Goal: Information Seeking & Learning: Learn about a topic

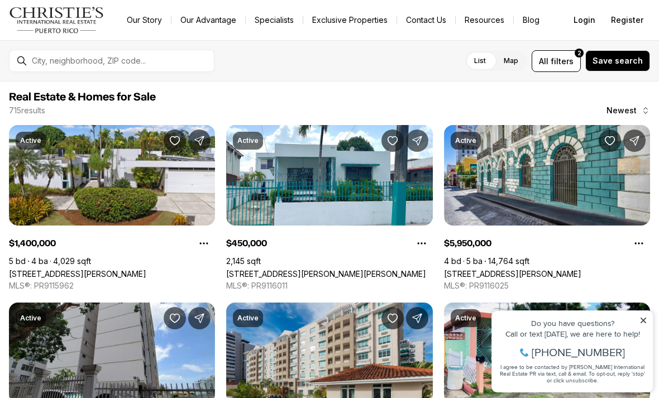
click at [641, 316] on icon at bounding box center [643, 320] width 8 height 8
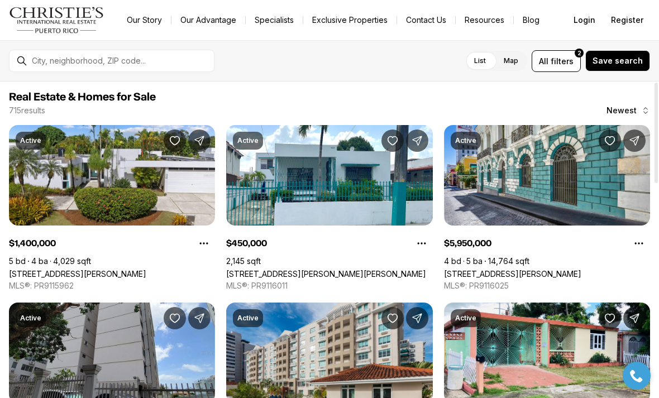
click at [129, 269] on link "4 CALLE PETUNIA, SAN JUAN PR, 00927" at bounding box center [77, 273] width 137 height 9
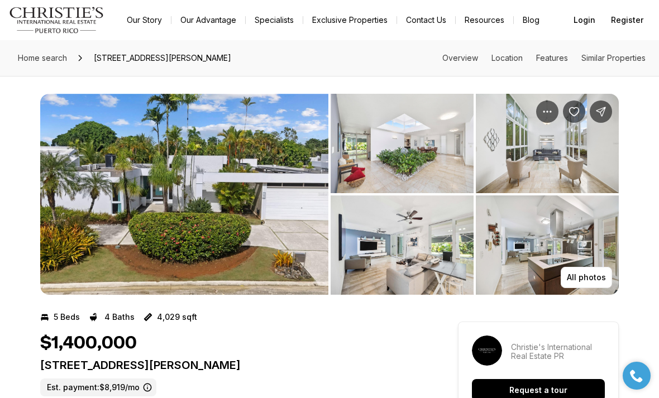
click at [259, 215] on img "View image gallery" at bounding box center [184, 194] width 288 height 201
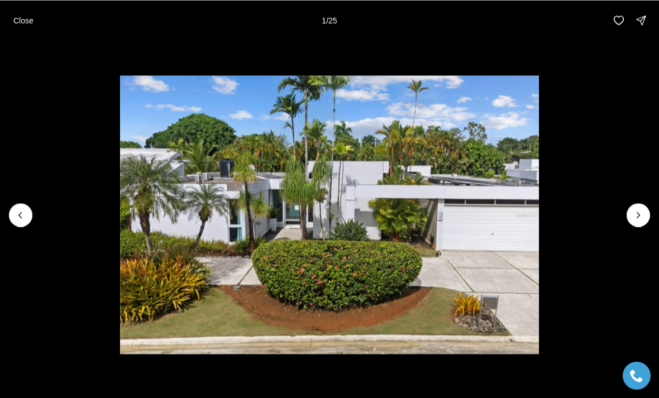
click at [633, 217] on icon "Next slide" at bounding box center [637, 214] width 11 height 11
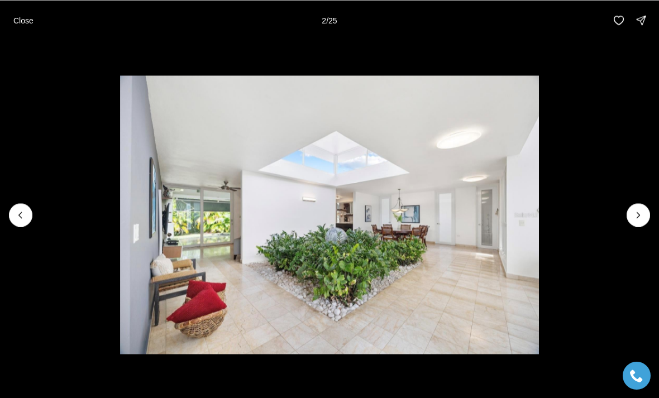
click at [638, 219] on icon "Next slide" at bounding box center [637, 214] width 11 height 11
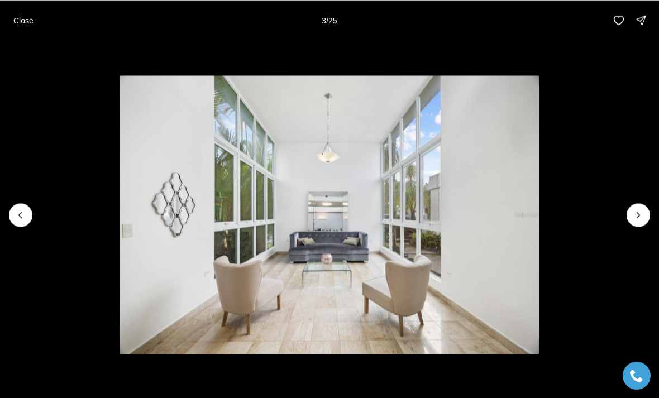
click at [633, 219] on icon "Next slide" at bounding box center [637, 214] width 11 height 11
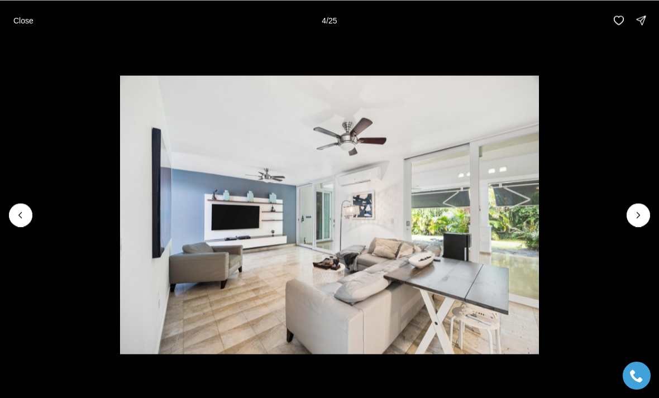
click at [637, 214] on icon "Next slide" at bounding box center [637, 214] width 11 height 11
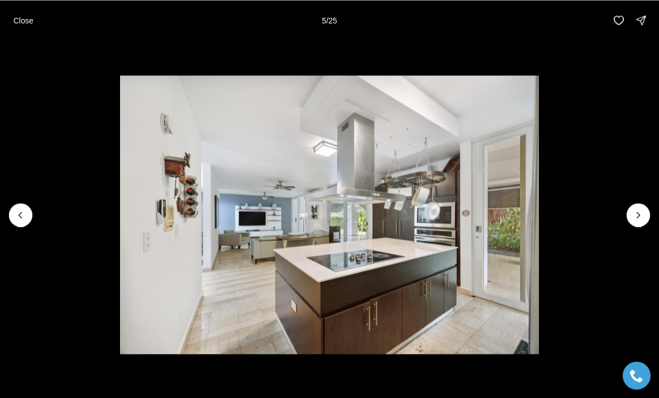
click at [637, 212] on icon "Next slide" at bounding box center [637, 214] width 11 height 11
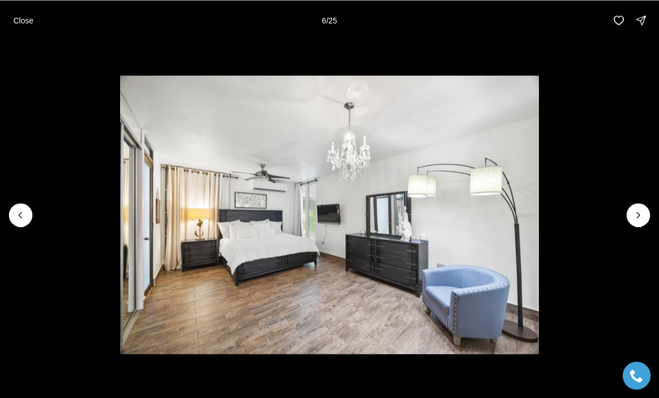
click at [637, 219] on icon "Next slide" at bounding box center [637, 214] width 11 height 11
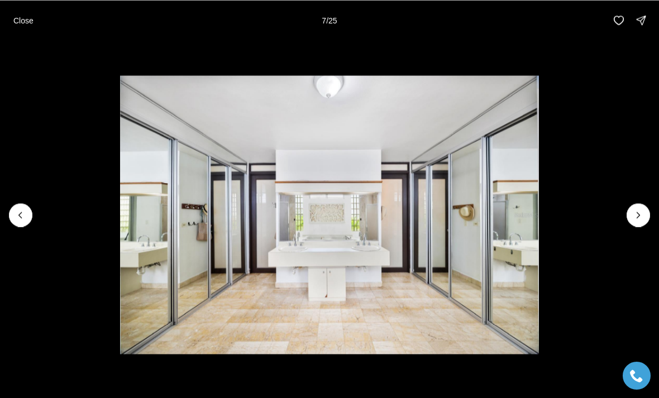
click at [638, 217] on icon "Next slide" at bounding box center [637, 214] width 11 height 11
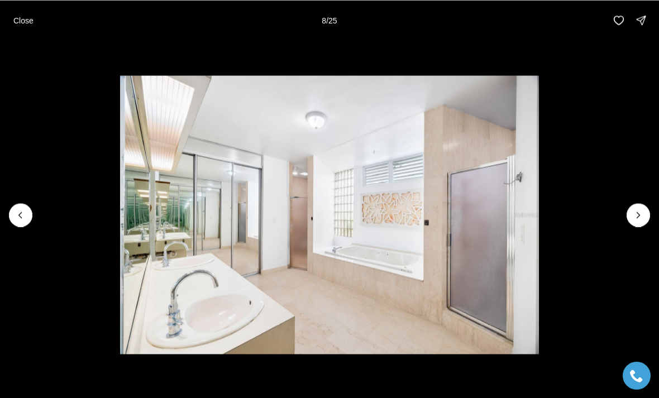
click at [637, 214] on icon "Next slide" at bounding box center [637, 214] width 11 height 11
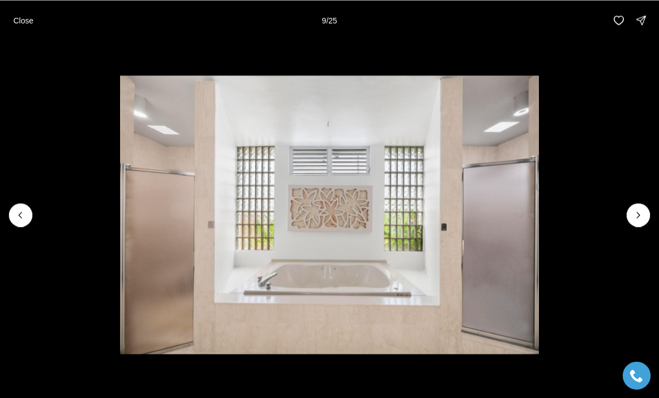
click at [637, 206] on button "Next slide" at bounding box center [637, 214] width 23 height 23
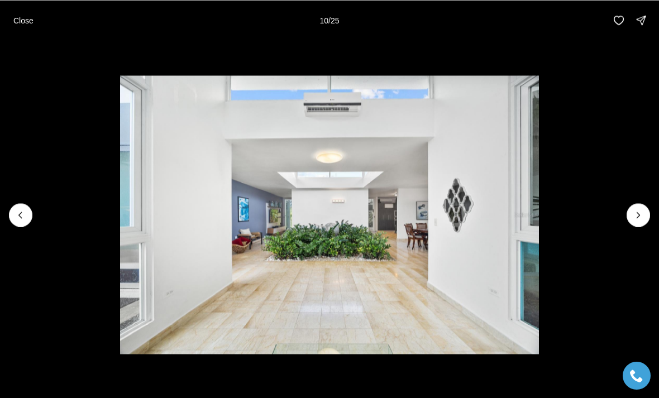
click at [638, 214] on icon "Next slide" at bounding box center [637, 214] width 11 height 11
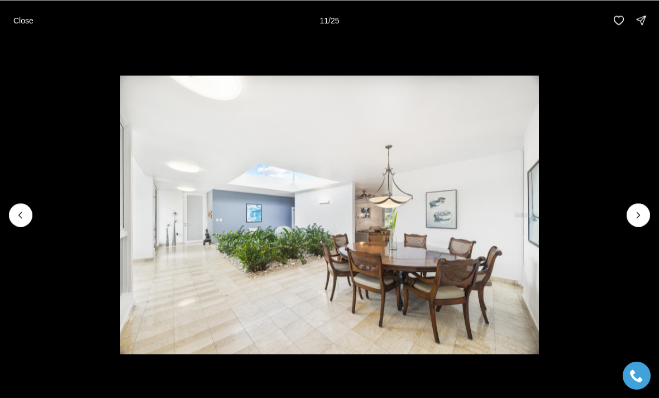
click at [642, 212] on icon "Next slide" at bounding box center [637, 214] width 11 height 11
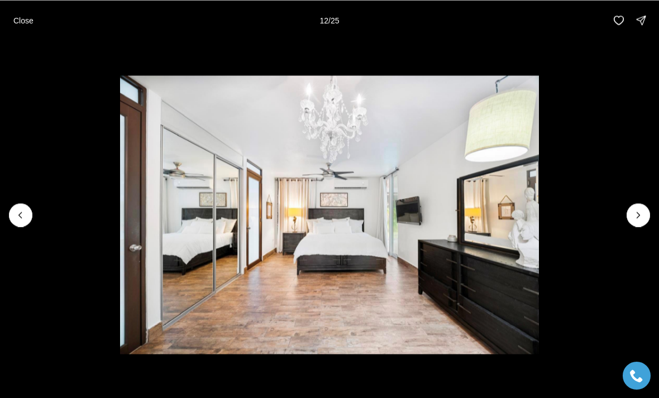
click at [633, 220] on icon "Next slide" at bounding box center [637, 214] width 11 height 11
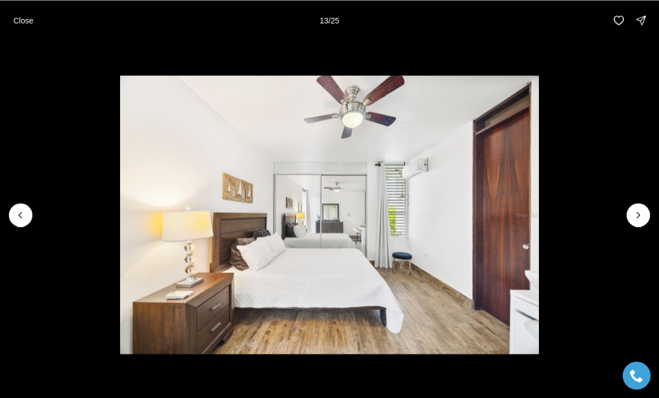
click at [636, 219] on icon "Next slide" at bounding box center [637, 214] width 11 height 11
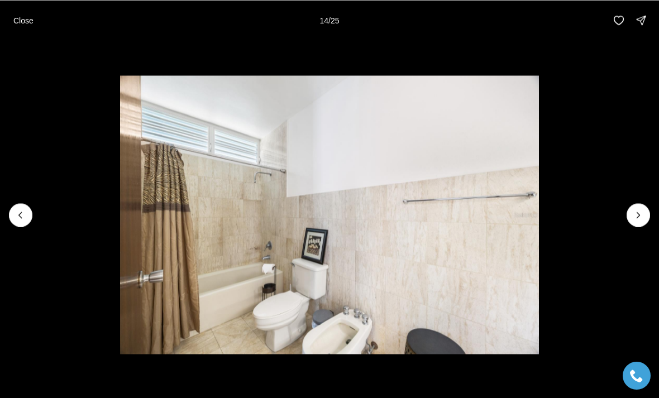
click at [642, 212] on icon "Next slide" at bounding box center [637, 214] width 11 height 11
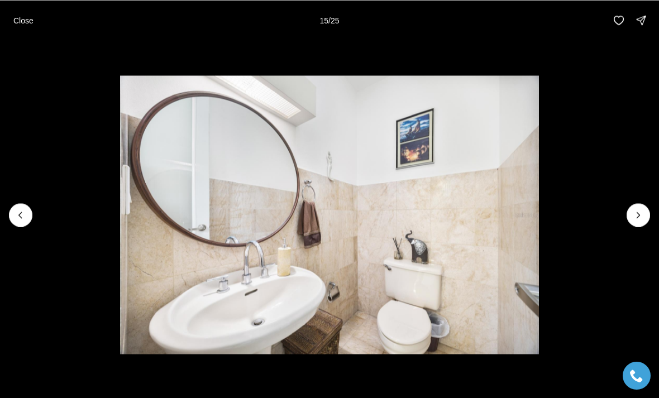
click at [649, 216] on button "Next slide" at bounding box center [637, 214] width 23 height 23
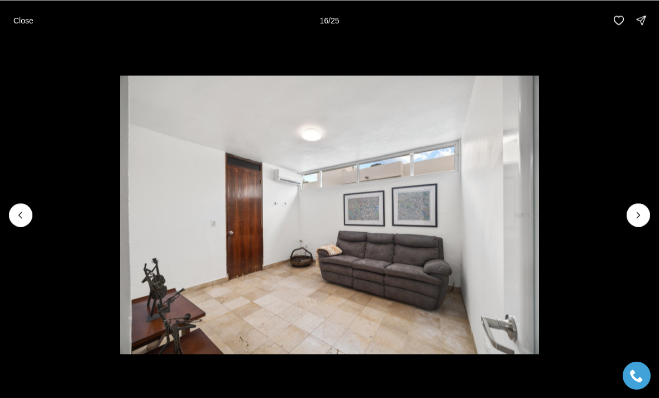
click at [538, 217] on img "16 of 25" at bounding box center [329, 214] width 418 height 278
click at [635, 214] on icon "Next slide" at bounding box center [637, 214] width 11 height 11
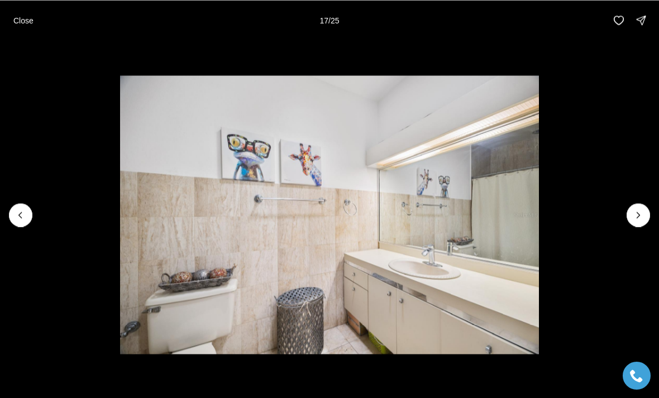
click at [538, 211] on img "17 of 25" at bounding box center [329, 214] width 418 height 278
click at [641, 213] on icon "Next slide" at bounding box center [637, 214] width 11 height 11
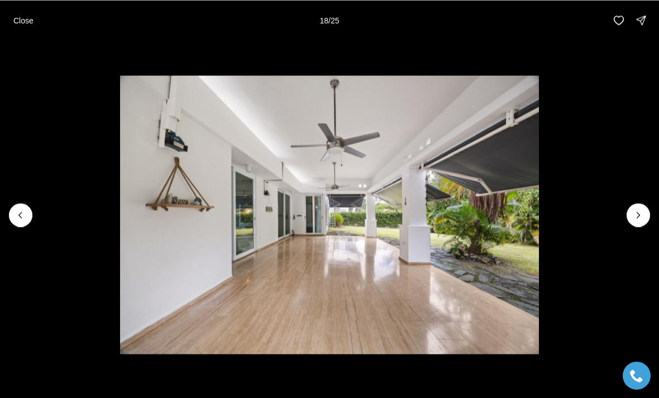
click at [642, 215] on icon "Next slide" at bounding box center [637, 214] width 11 height 11
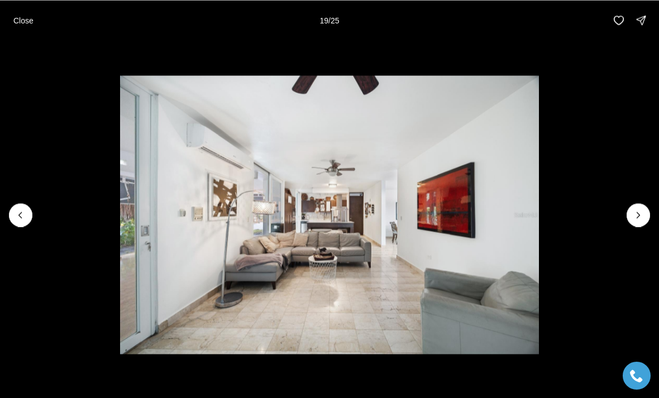
click at [636, 219] on icon "Next slide" at bounding box center [637, 214] width 11 height 11
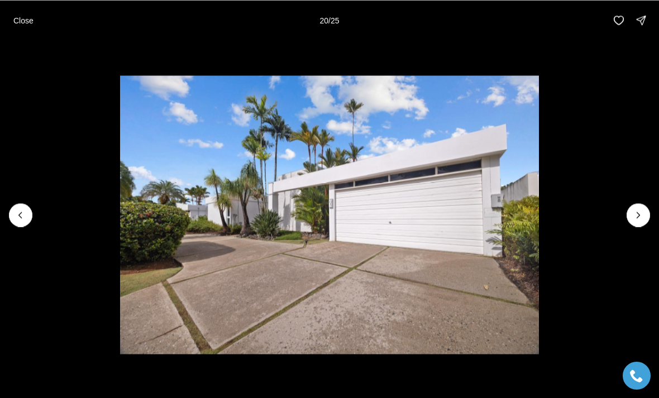
click at [640, 215] on icon "Next slide" at bounding box center [637, 214] width 11 height 11
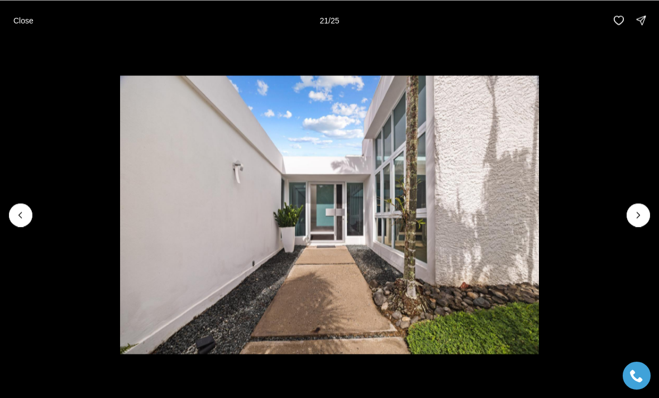
click at [633, 220] on icon "Next slide" at bounding box center [637, 214] width 11 height 11
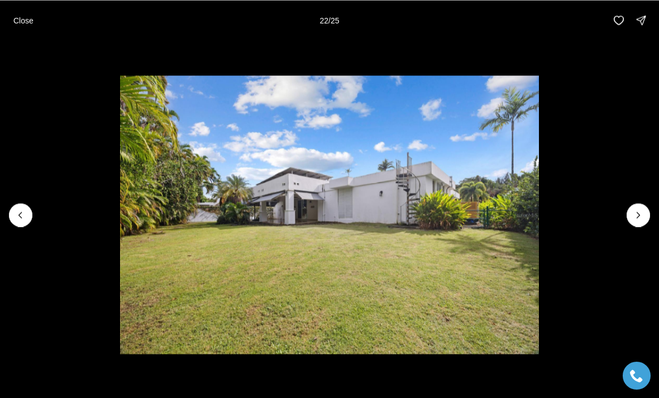
click at [637, 219] on icon "Next slide" at bounding box center [637, 214] width 11 height 11
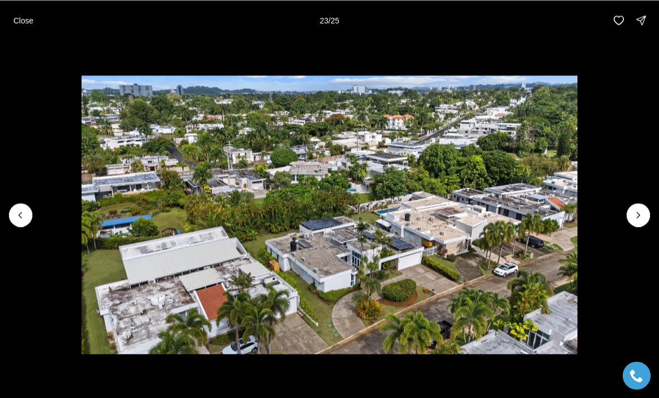
click at [640, 220] on icon "Next slide" at bounding box center [637, 214] width 11 height 11
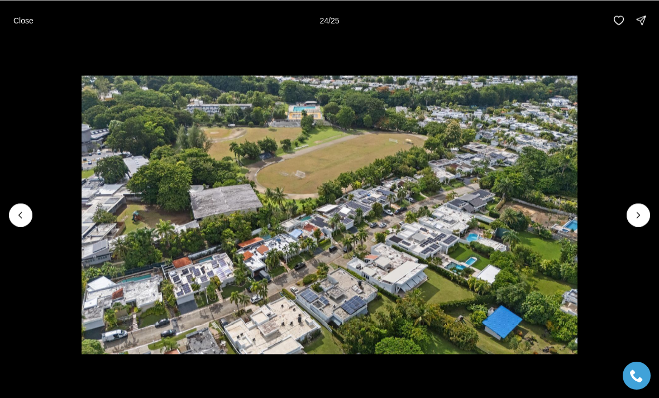
click at [577, 214] on img "24 of 25" at bounding box center [328, 214] width 495 height 278
click at [634, 215] on icon "Next slide" at bounding box center [637, 214] width 11 height 11
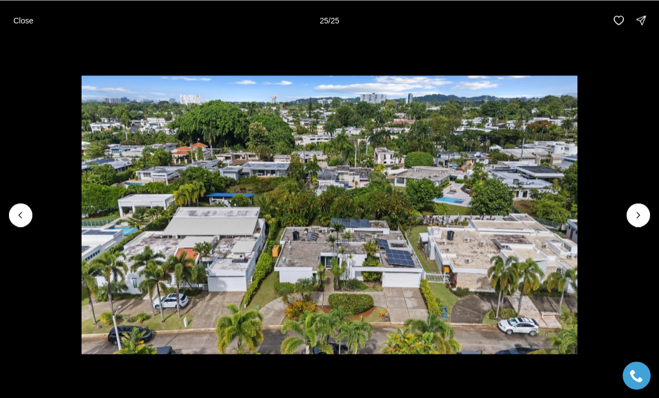
click at [640, 215] on div at bounding box center [637, 214] width 23 height 23
click at [641, 216] on div at bounding box center [637, 214] width 23 height 23
click at [577, 213] on img "25 of 25" at bounding box center [328, 214] width 495 height 278
click at [642, 212] on div at bounding box center [637, 214] width 23 height 23
click at [638, 213] on div at bounding box center [637, 214] width 23 height 23
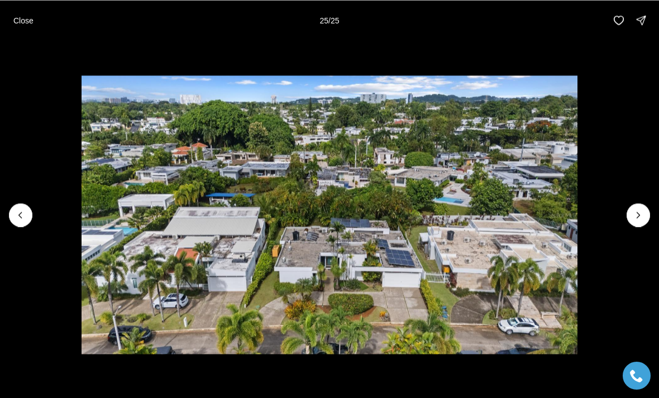
click at [637, 217] on div at bounding box center [637, 214] width 23 height 23
click at [645, 214] on div at bounding box center [637, 214] width 23 height 23
click at [25, 209] on icon "Previous slide" at bounding box center [20, 214] width 11 height 11
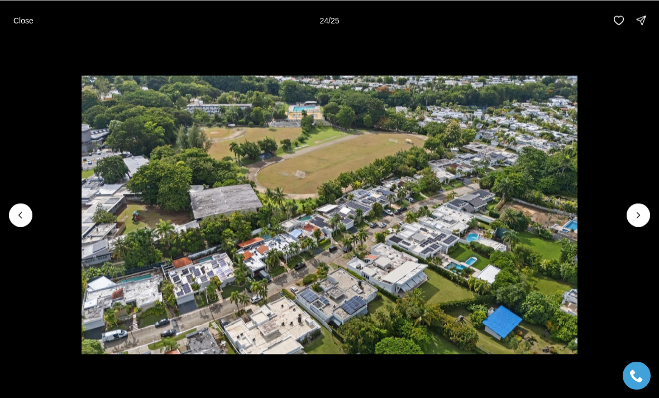
click at [25, 13] on button "Close" at bounding box center [23, 20] width 33 height 22
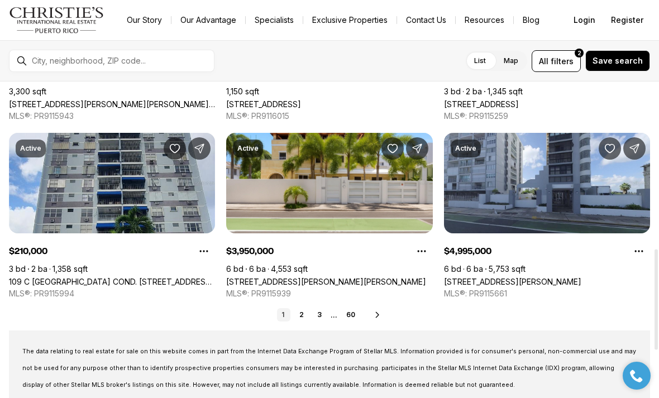
scroll to position [526, 0]
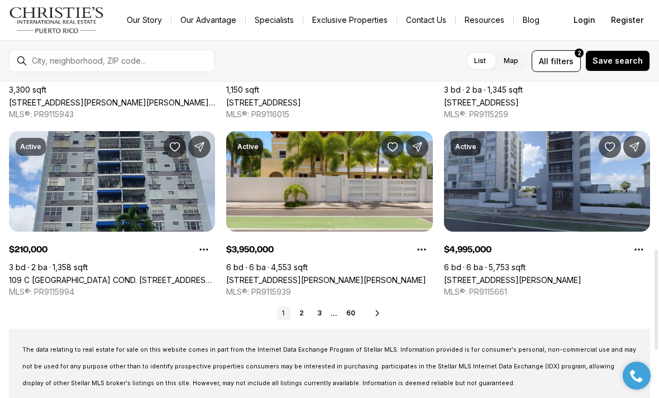
click at [380, 311] on icon at bounding box center [377, 313] width 9 height 9
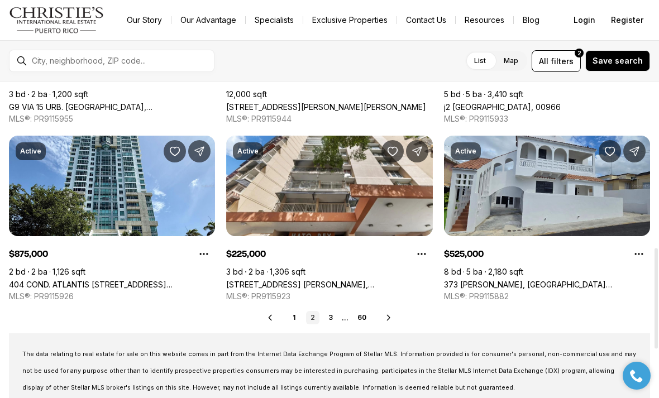
scroll to position [522, 0]
click at [390, 316] on icon at bounding box center [388, 317] width 9 height 9
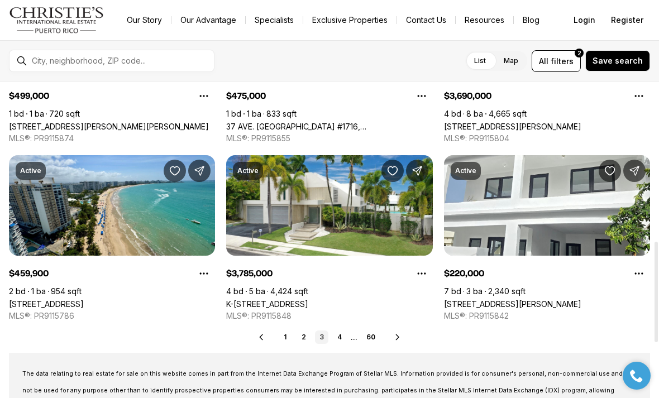
scroll to position [502, 0]
click at [581, 299] on link "319 BELLEVUE, SAN JUAN PR, 00901" at bounding box center [512, 303] width 137 height 9
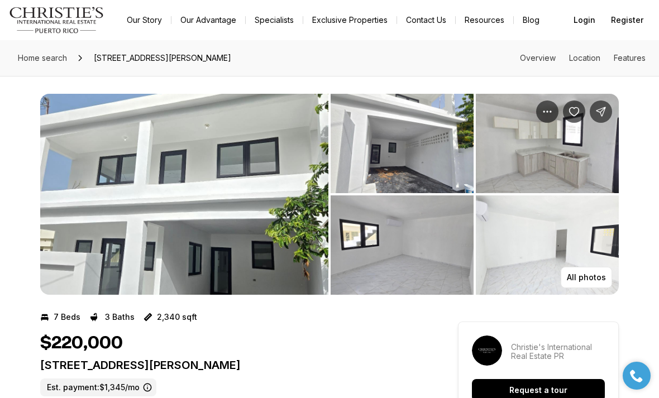
click at [226, 164] on img "View image gallery" at bounding box center [184, 194] width 288 height 201
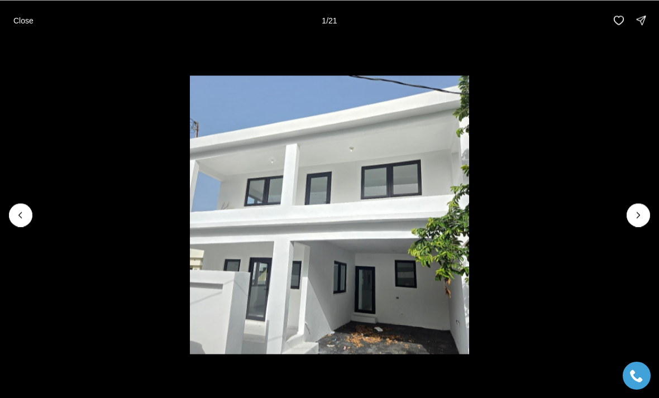
click at [638, 215] on icon "Next slide" at bounding box center [637, 214] width 11 height 11
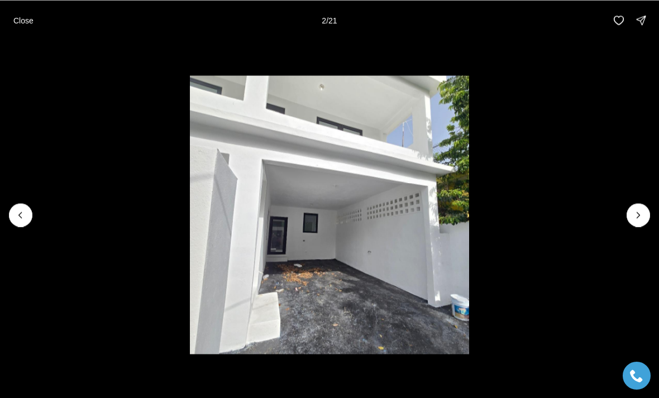
click at [642, 218] on icon "Next slide" at bounding box center [637, 214] width 11 height 11
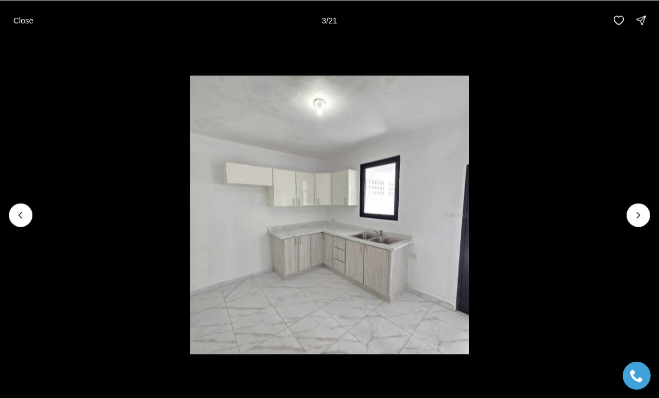
click at [640, 219] on icon "Next slide" at bounding box center [637, 214] width 11 height 11
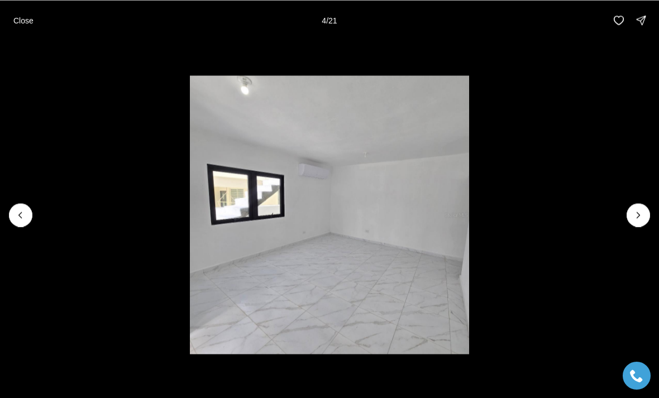
click at [643, 215] on icon "Next slide" at bounding box center [637, 214] width 11 height 11
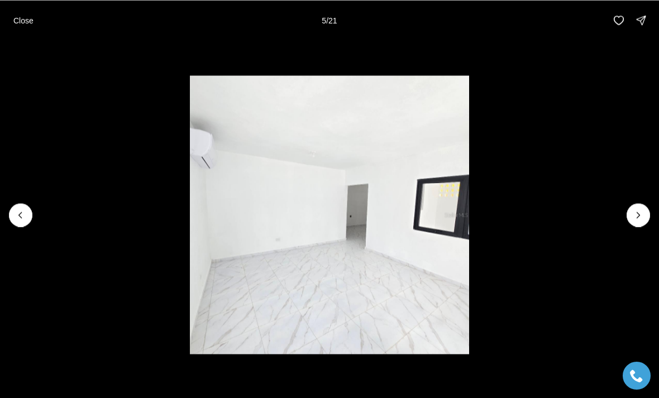
click at [642, 214] on icon "Next slide" at bounding box center [637, 214] width 11 height 11
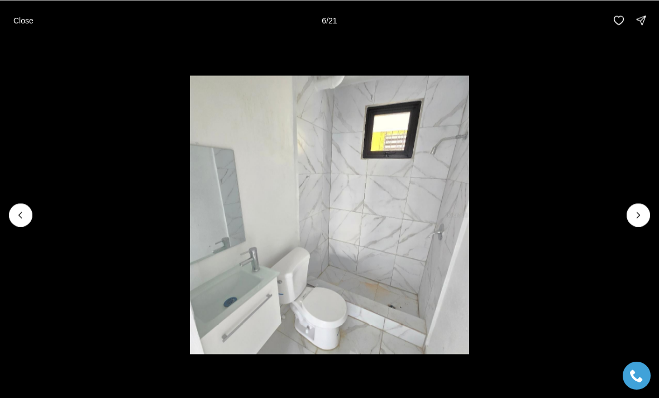
click at [636, 217] on icon "Next slide" at bounding box center [637, 214] width 11 height 11
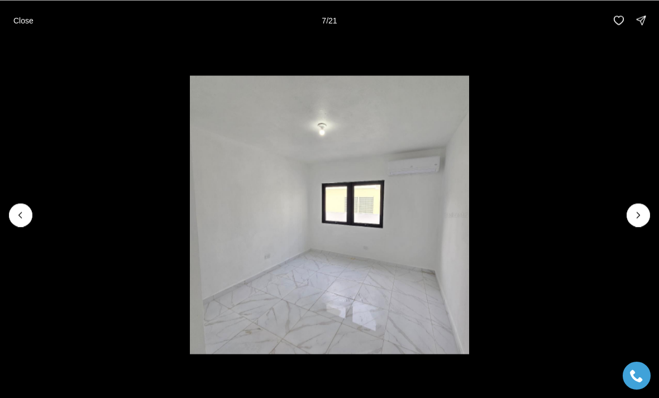
click at [631, 219] on button "Next slide" at bounding box center [637, 214] width 23 height 23
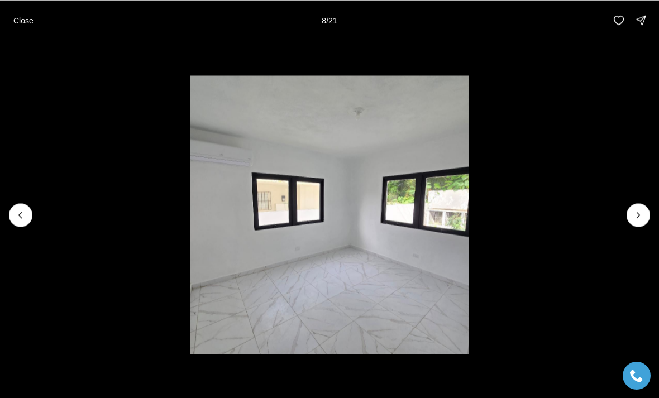
click at [637, 217] on icon "Next slide" at bounding box center [637, 214] width 11 height 11
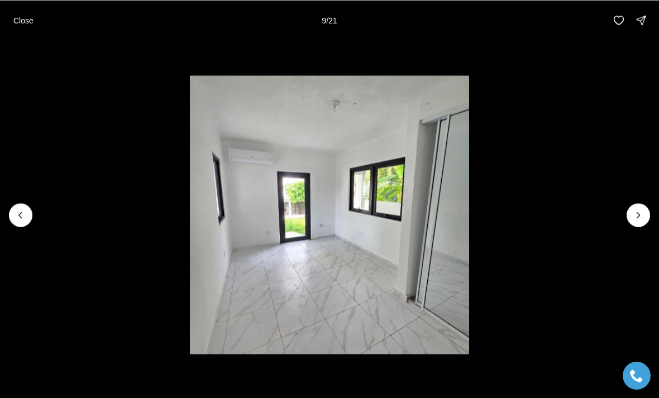
click at [640, 214] on icon "Next slide" at bounding box center [637, 214] width 11 height 11
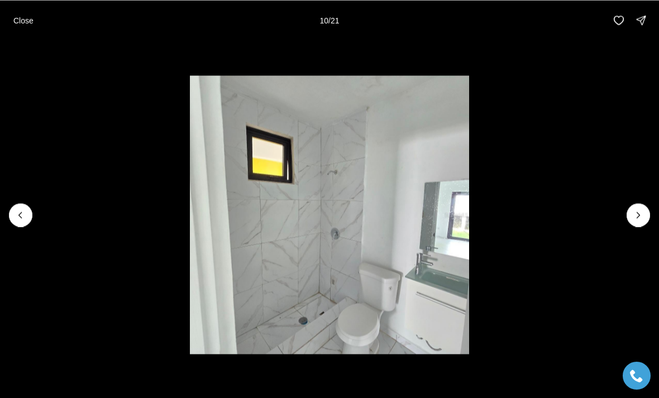
click at [647, 213] on button "Next slide" at bounding box center [637, 214] width 23 height 23
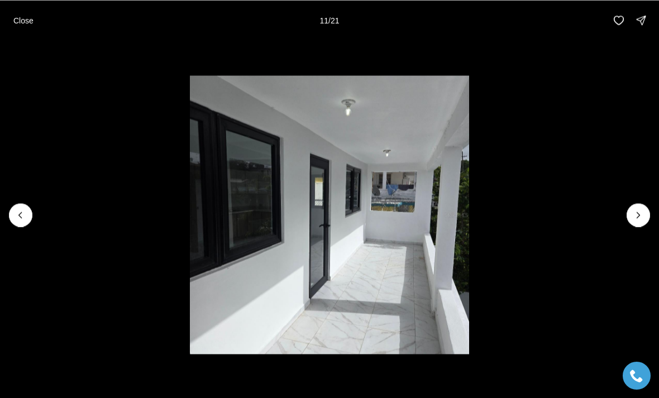
click at [638, 216] on icon "Next slide" at bounding box center [637, 214] width 11 height 11
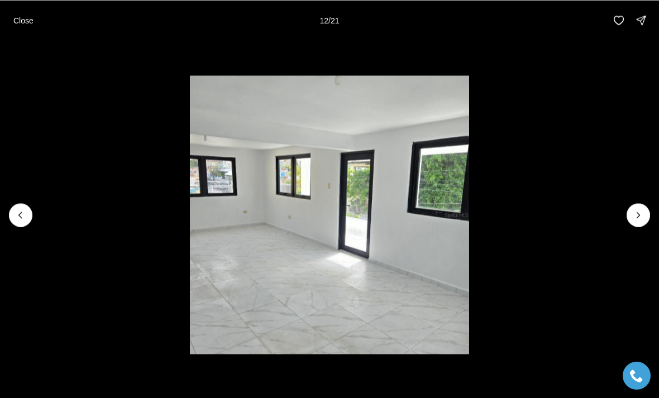
click at [656, 209] on li "12 of 21" at bounding box center [329, 214] width 659 height 349
click at [636, 215] on icon "Next slide" at bounding box center [637, 214] width 11 height 11
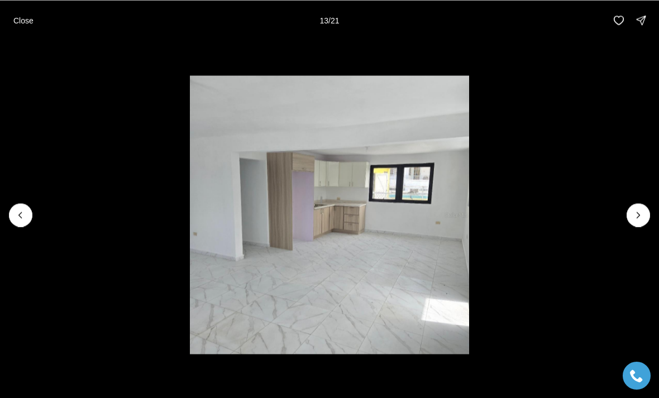
click at [642, 209] on icon "Next slide" at bounding box center [637, 214] width 11 height 11
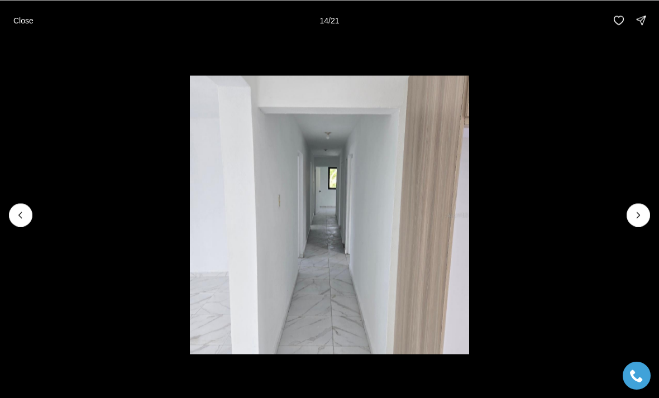
click at [648, 211] on button "Next slide" at bounding box center [637, 214] width 23 height 23
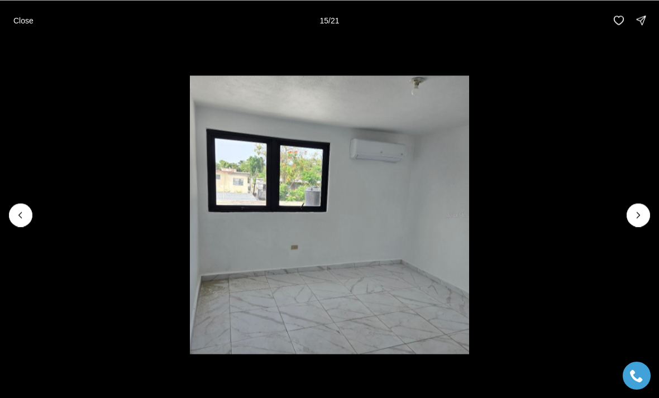
click at [654, 208] on li "15 of 21" at bounding box center [329, 214] width 659 height 349
click at [637, 214] on icon "Next slide" at bounding box center [637, 214] width 11 height 11
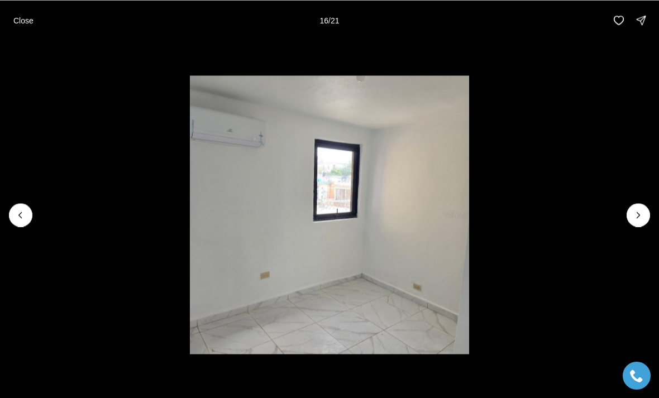
click at [642, 213] on icon "Next slide" at bounding box center [637, 214] width 11 height 11
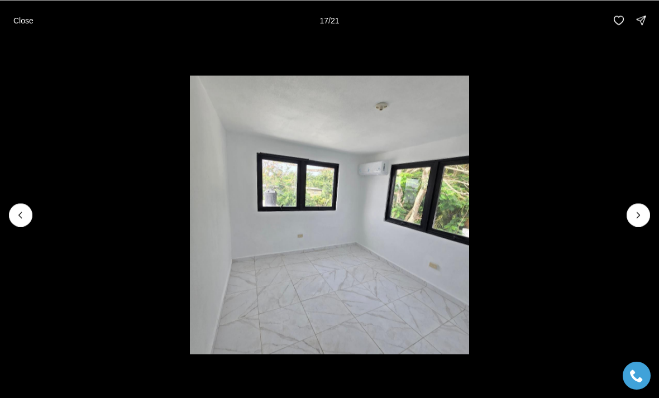
click at [643, 210] on icon "Next slide" at bounding box center [637, 214] width 11 height 11
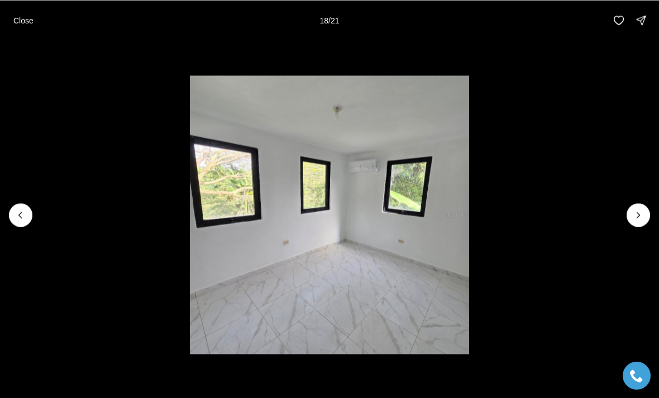
click at [650, 210] on li "18 of 21" at bounding box center [329, 214] width 659 height 349
click at [637, 216] on icon "Next slide" at bounding box center [637, 214] width 11 height 11
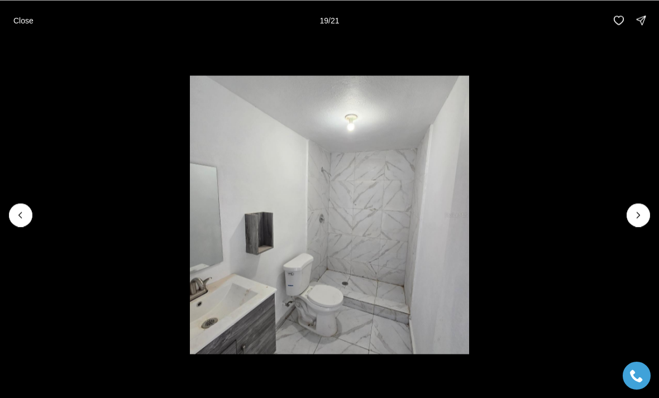
click at [640, 215] on icon "Next slide" at bounding box center [637, 214] width 11 height 11
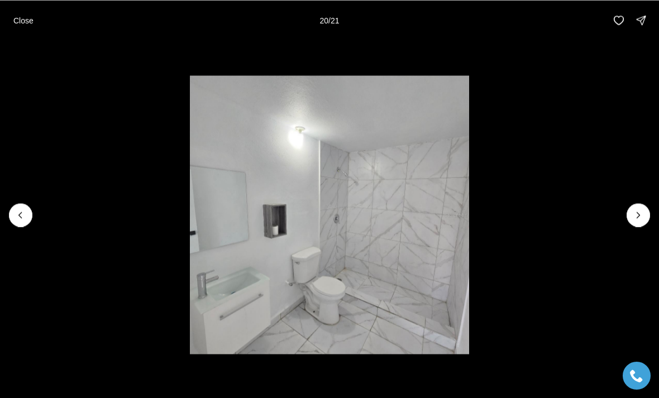
click at [638, 217] on icon "Next slide" at bounding box center [637, 214] width 11 height 11
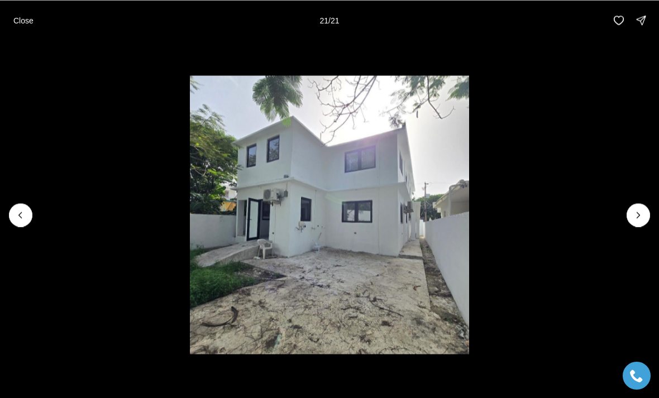
click at [640, 218] on div at bounding box center [637, 214] width 23 height 23
click at [636, 217] on div at bounding box center [637, 214] width 23 height 23
click at [638, 213] on div at bounding box center [637, 214] width 23 height 23
click at [641, 213] on div at bounding box center [637, 214] width 23 height 23
click at [21, 23] on p "Close" at bounding box center [23, 20] width 20 height 9
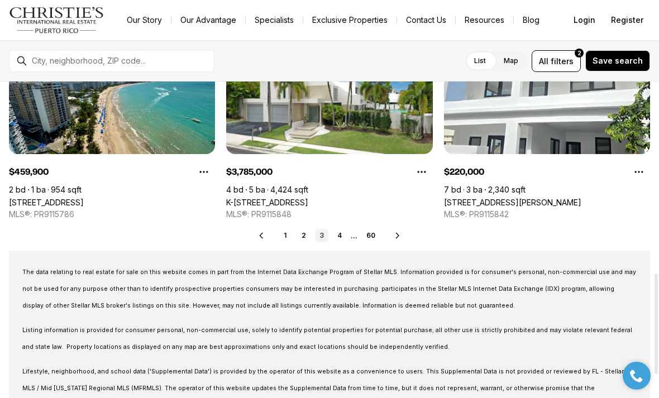
scroll to position [604, 0]
click at [396, 232] on icon at bounding box center [397, 234] width 9 height 9
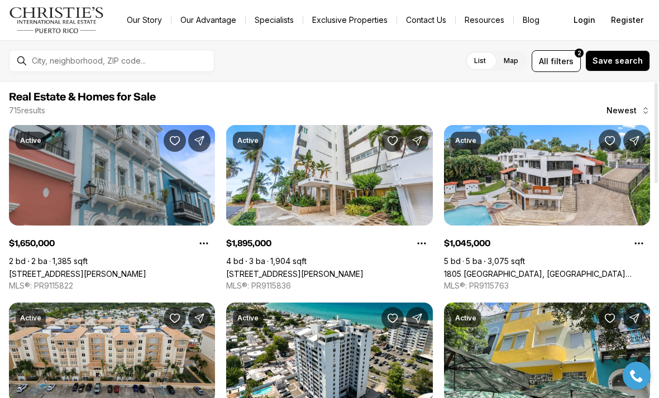
click at [591, 269] on link "1805 [GEOGRAPHIC_DATA], [GEOGRAPHIC_DATA][PERSON_NAME], 00927" at bounding box center [547, 273] width 206 height 9
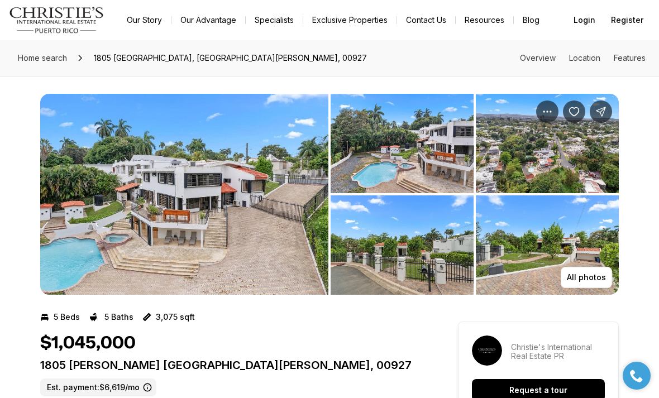
click at [205, 242] on img "View image gallery" at bounding box center [184, 194] width 288 height 201
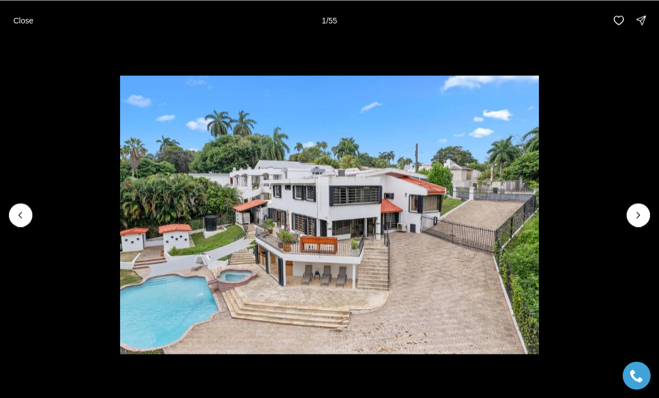
click at [633, 217] on icon "Next slide" at bounding box center [637, 214] width 11 height 11
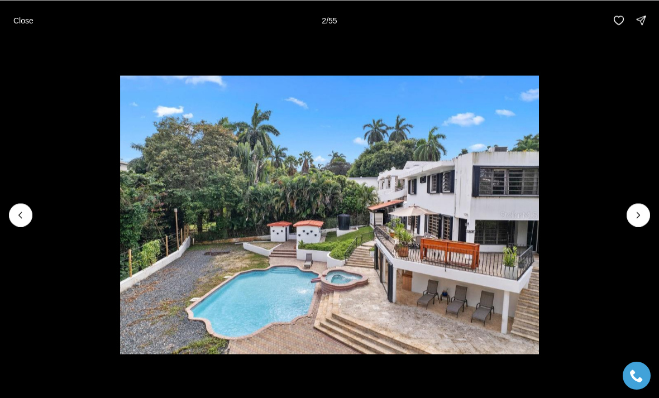
click at [636, 220] on icon "Next slide" at bounding box center [637, 214] width 11 height 11
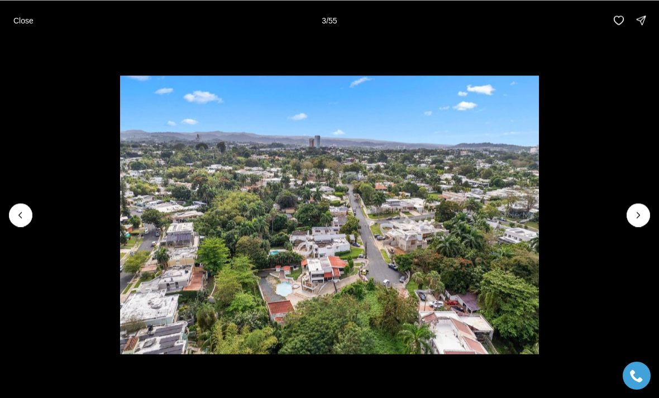
click at [636, 219] on icon "Next slide" at bounding box center [637, 214] width 11 height 11
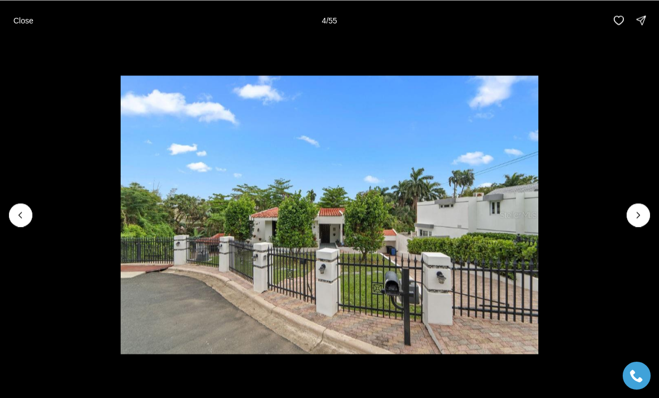
click at [625, 220] on li "4 of 55" at bounding box center [329, 214] width 659 height 349
click at [637, 218] on icon "Next slide" at bounding box center [637, 214] width 11 height 11
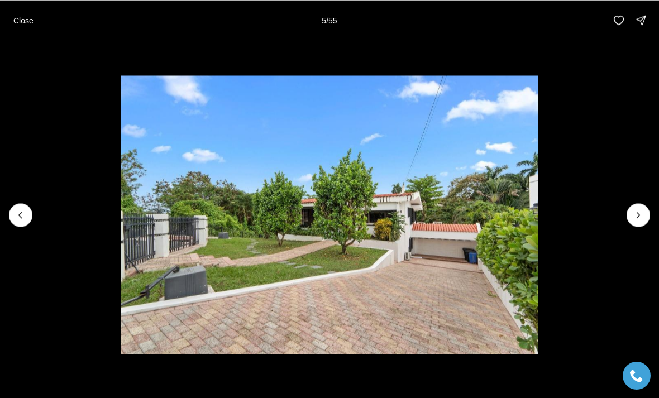
click at [635, 217] on icon "Next slide" at bounding box center [637, 214] width 11 height 11
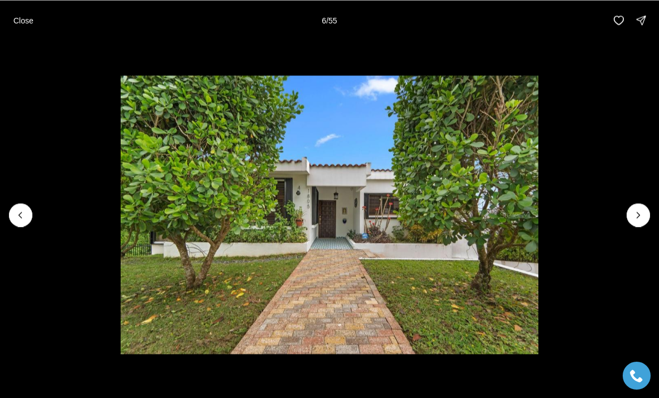
click at [633, 217] on icon "Next slide" at bounding box center [637, 214] width 11 height 11
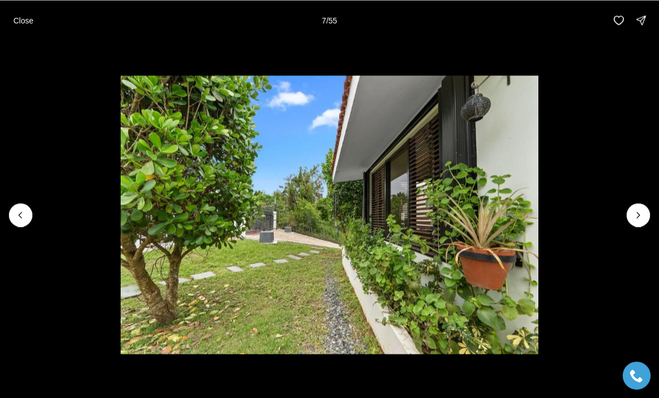
click at [633, 217] on icon "Next slide" at bounding box center [637, 214] width 11 height 11
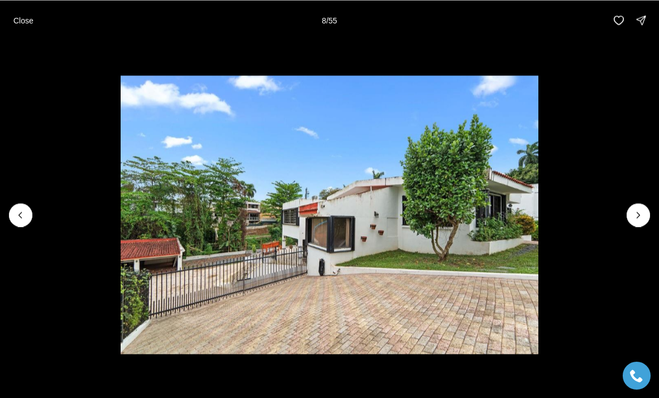
click at [634, 219] on icon "Next slide" at bounding box center [637, 214] width 11 height 11
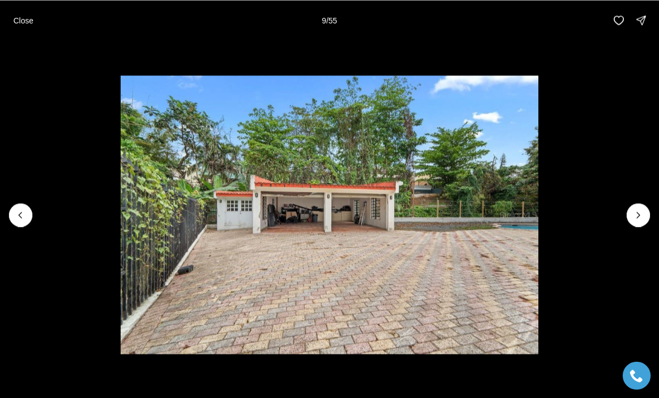
click at [635, 218] on icon "Next slide" at bounding box center [637, 214] width 11 height 11
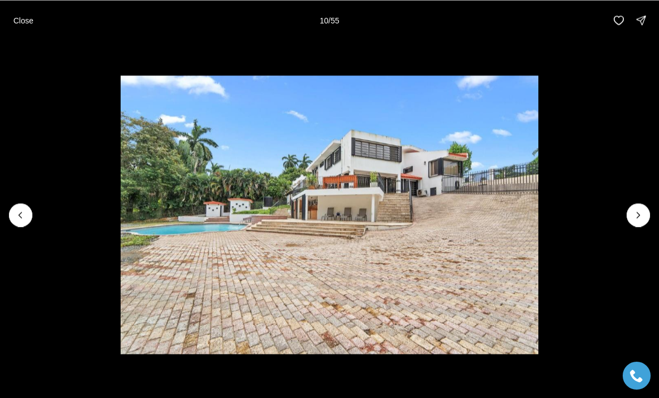
click at [634, 216] on icon "Next slide" at bounding box center [637, 214] width 11 height 11
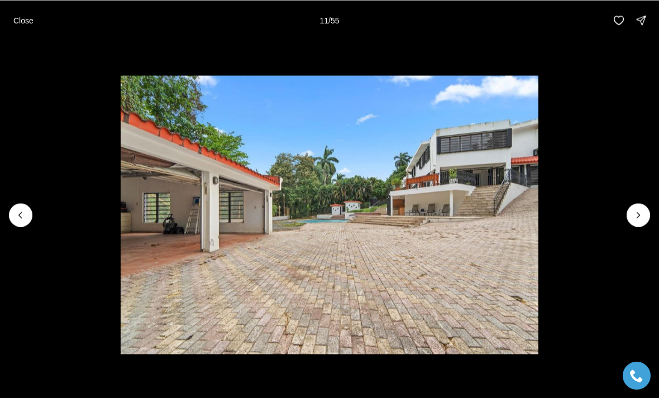
click at [638, 217] on icon "Next slide" at bounding box center [637, 214] width 11 height 11
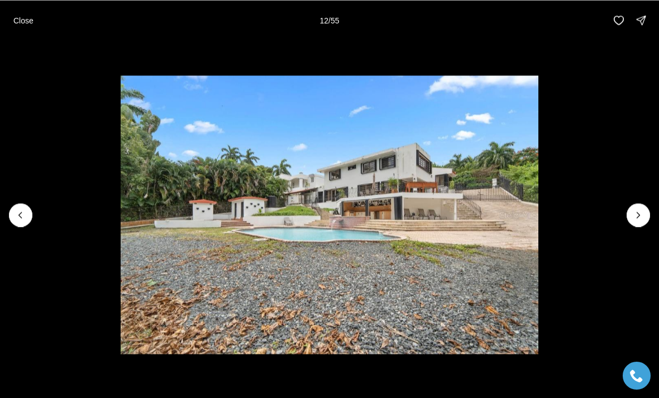
click at [641, 217] on icon "Next slide" at bounding box center [637, 214] width 11 height 11
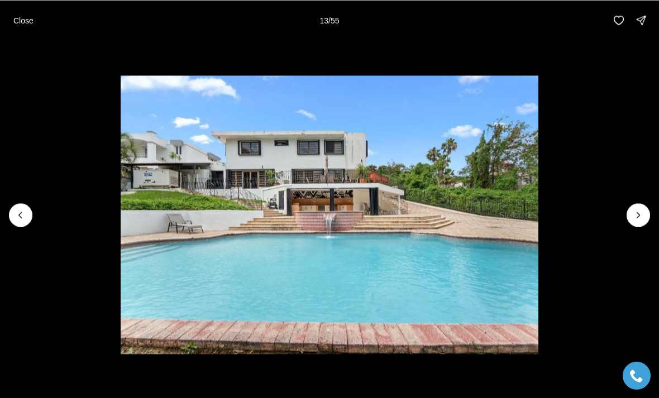
click at [638, 214] on icon "Next slide" at bounding box center [637, 214] width 11 height 11
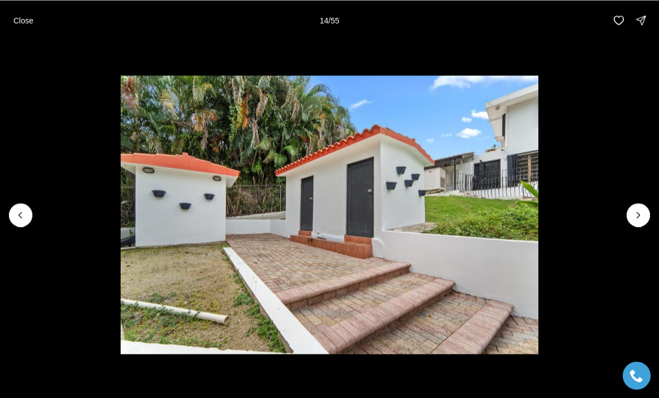
click at [633, 219] on icon "Next slide" at bounding box center [637, 214] width 11 height 11
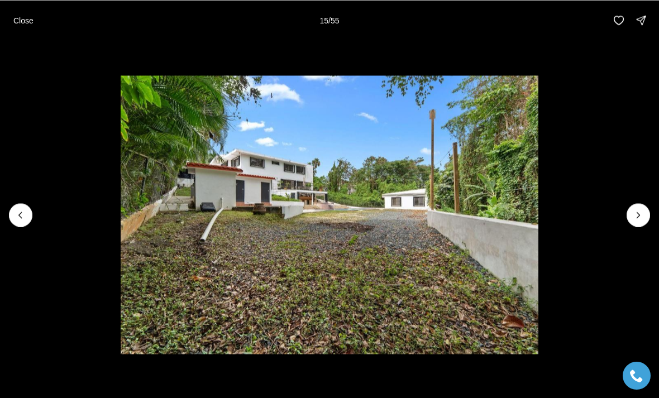
click at [634, 216] on icon "Next slide" at bounding box center [637, 214] width 11 height 11
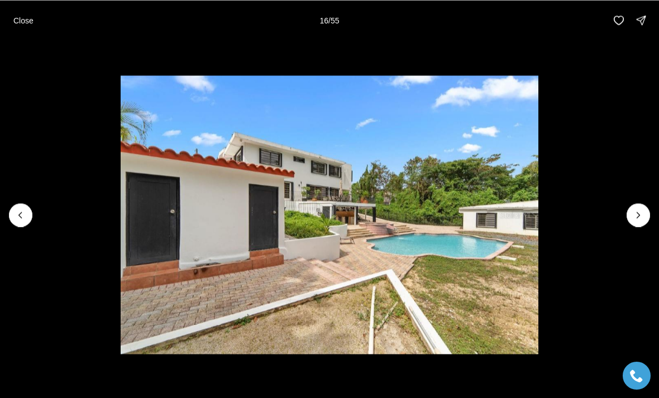
click at [630, 219] on button "Next slide" at bounding box center [637, 214] width 23 height 23
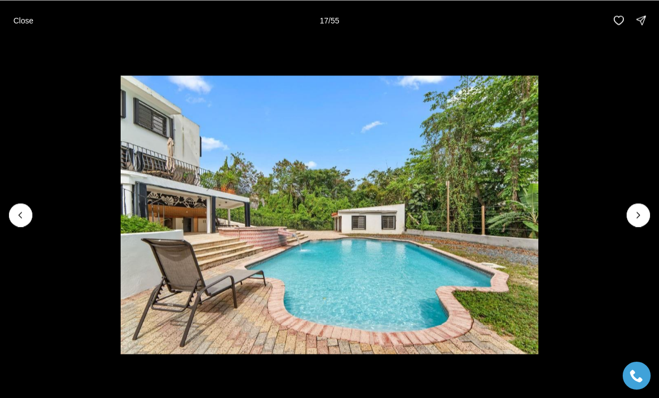
click at [635, 219] on icon "Next slide" at bounding box center [637, 214] width 11 height 11
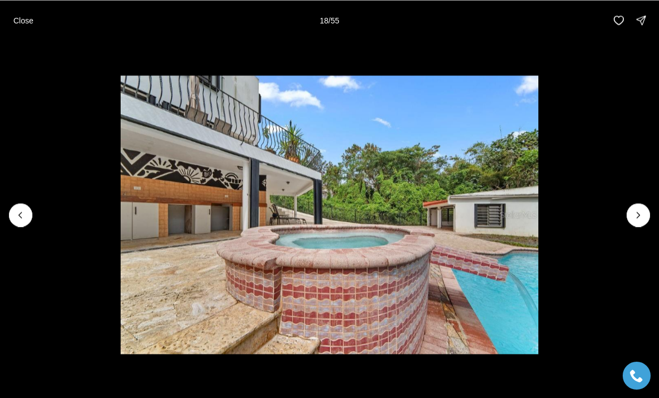
click at [636, 223] on button "Next slide" at bounding box center [637, 214] width 23 height 23
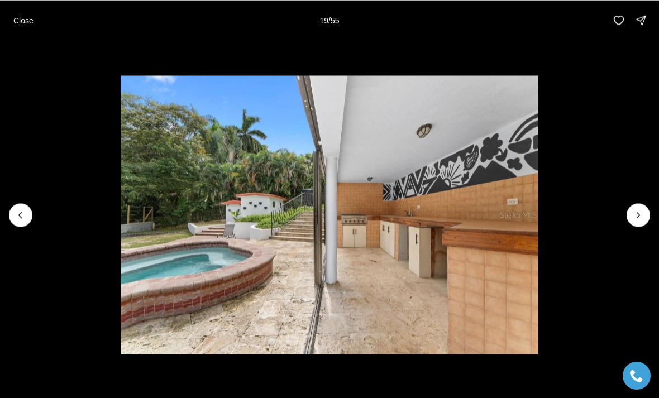
click at [640, 219] on icon "Next slide" at bounding box center [637, 214] width 11 height 11
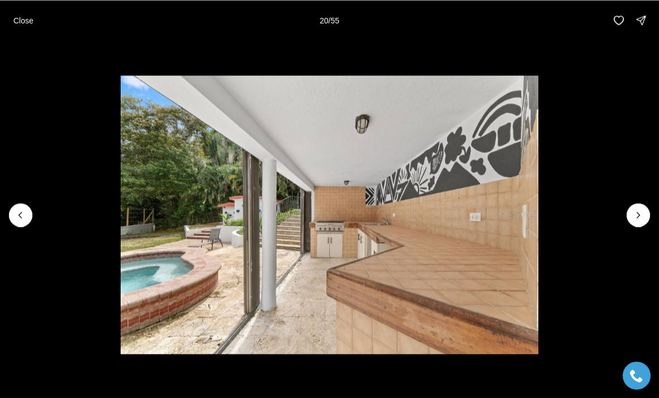
click at [632, 220] on button "Next slide" at bounding box center [637, 214] width 23 height 23
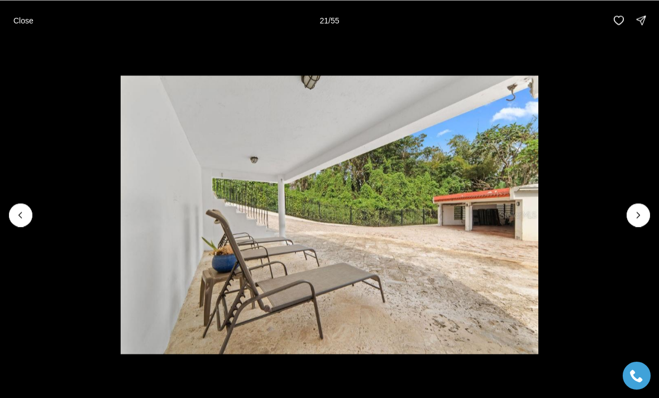
click at [642, 213] on icon "Next slide" at bounding box center [637, 214] width 11 height 11
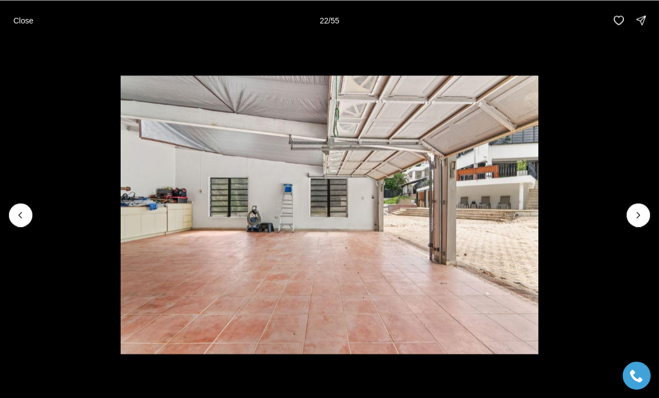
click at [654, 209] on li "22 of 55" at bounding box center [329, 214] width 659 height 349
click at [635, 218] on icon "Next slide" at bounding box center [637, 214] width 11 height 11
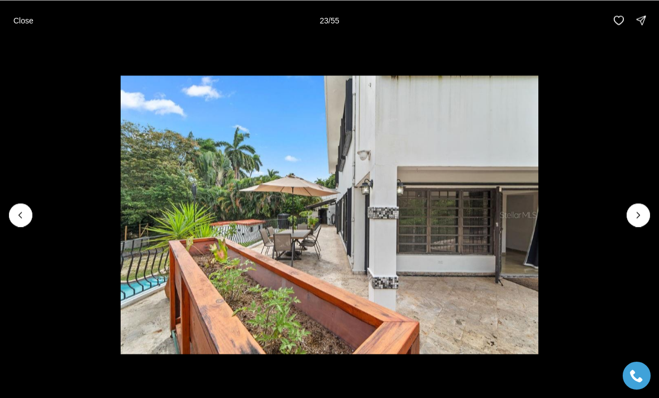
click at [642, 214] on icon "Next slide" at bounding box center [637, 214] width 11 height 11
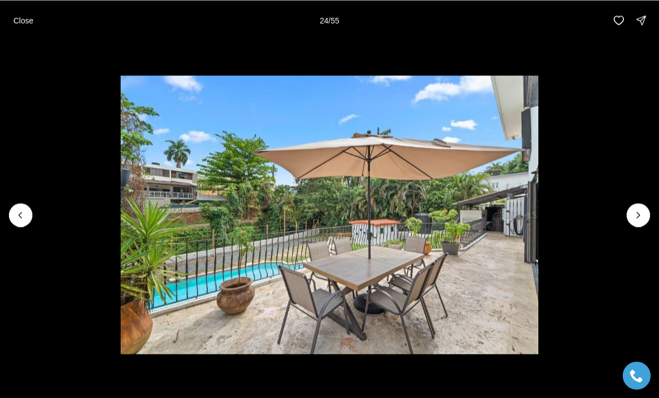
click at [641, 215] on icon "Next slide" at bounding box center [637, 214] width 11 height 11
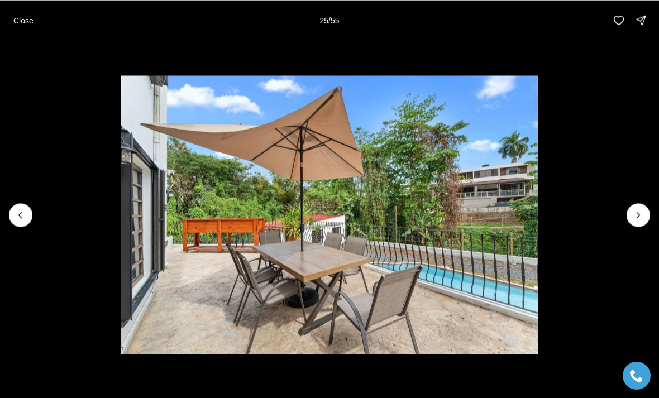
click at [642, 213] on icon "Next slide" at bounding box center [637, 214] width 11 height 11
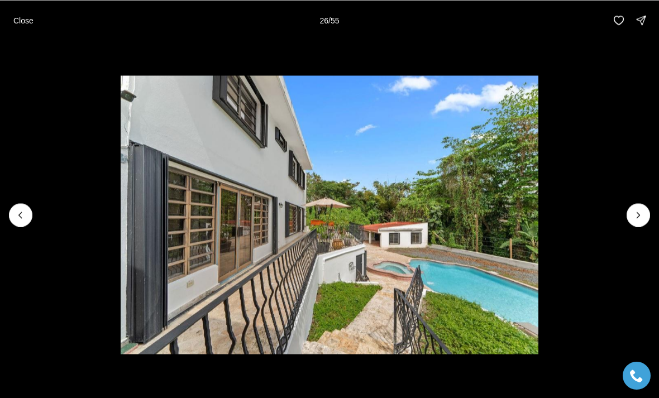
click at [632, 219] on icon "Next slide" at bounding box center [637, 214] width 11 height 11
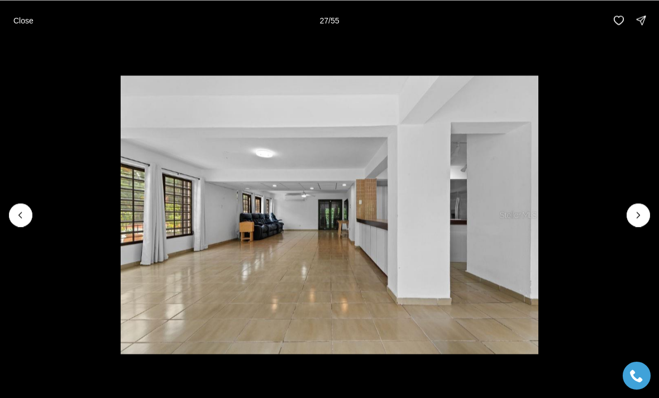
click at [635, 218] on icon "Next slide" at bounding box center [637, 214] width 11 height 11
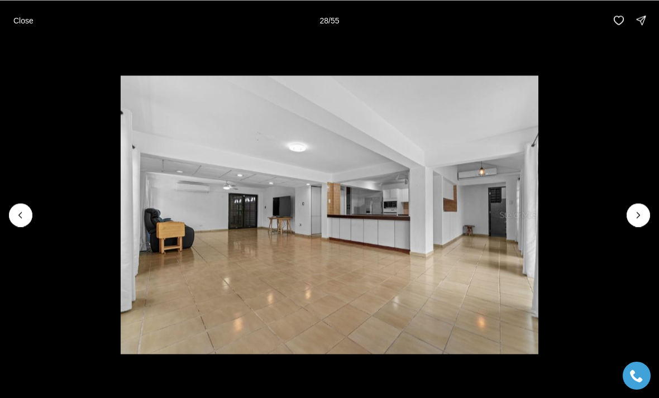
click at [632, 220] on button "Next slide" at bounding box center [637, 214] width 23 height 23
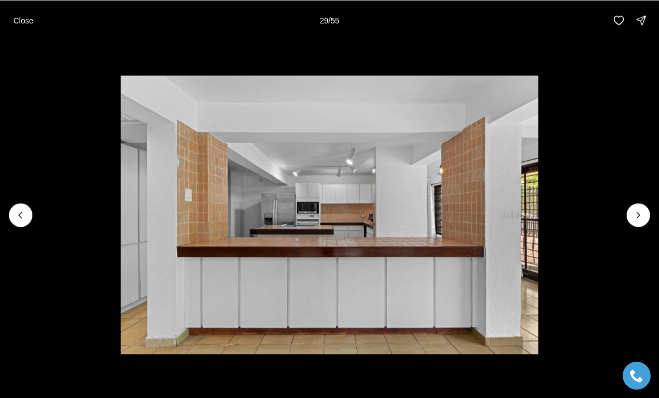
click at [636, 222] on button "Next slide" at bounding box center [637, 214] width 23 height 23
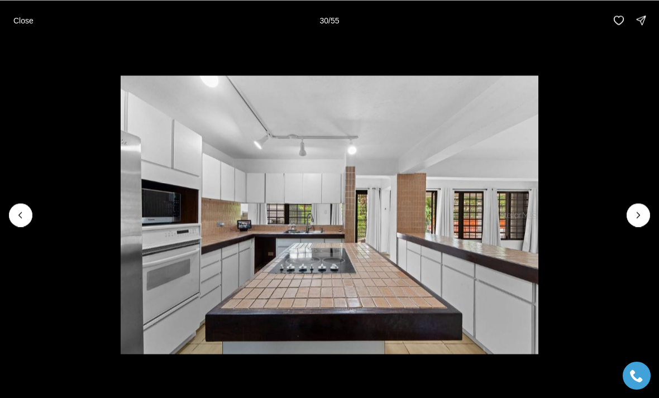
click at [642, 217] on icon "Next slide" at bounding box center [637, 214] width 11 height 11
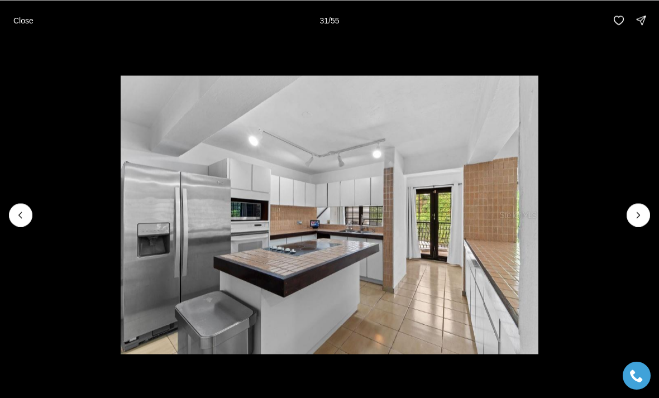
click at [651, 217] on li "31 of 55" at bounding box center [329, 214] width 659 height 349
click at [656, 210] on li "31 of 55" at bounding box center [329, 214] width 659 height 349
click at [638, 219] on icon "Next slide" at bounding box center [637, 214] width 11 height 11
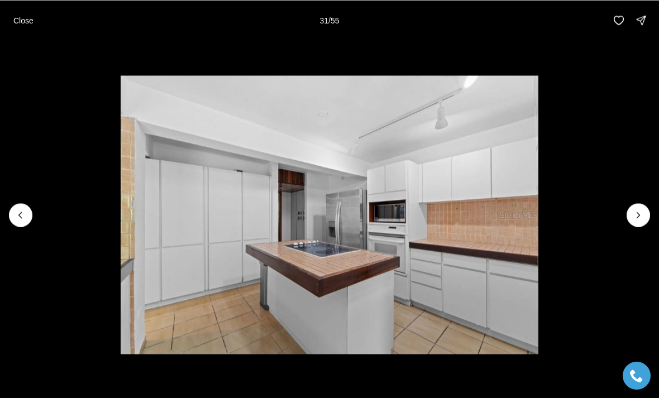
click at [637, 226] on button "Next slide" at bounding box center [637, 214] width 23 height 23
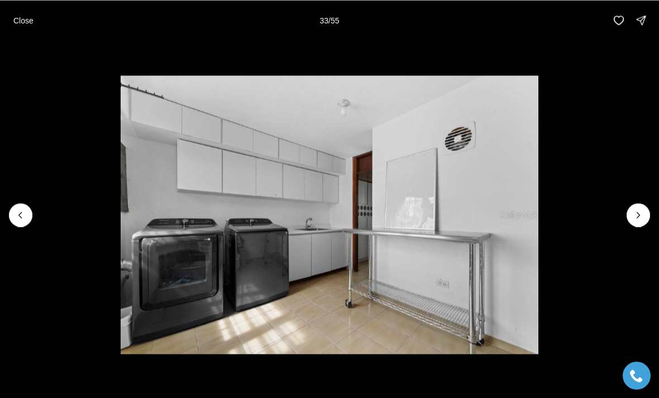
click at [636, 220] on icon "Next slide" at bounding box center [637, 214] width 11 height 11
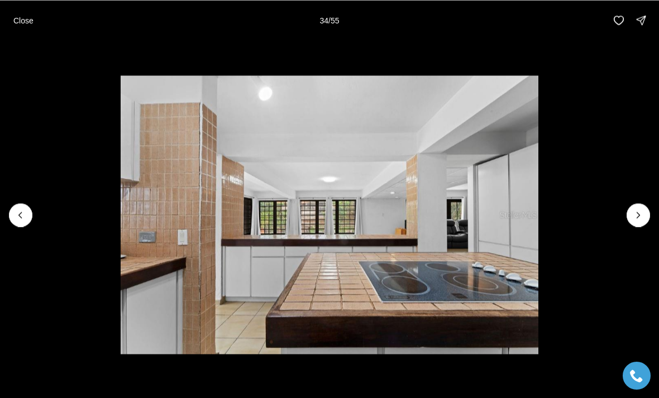
click at [642, 215] on icon "Next slide" at bounding box center [637, 214] width 11 height 11
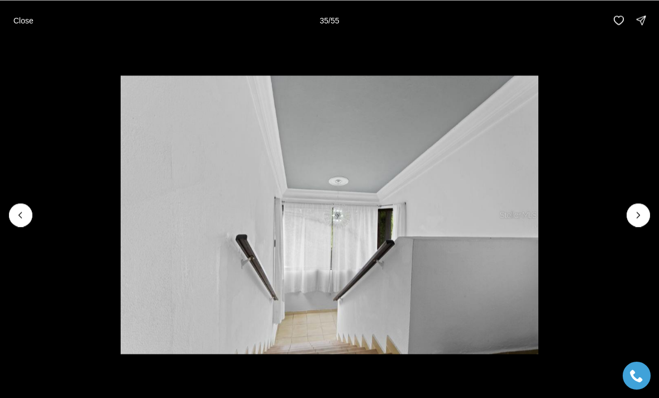
click at [636, 227] on li "35 of 55" at bounding box center [329, 214] width 659 height 349
click at [640, 218] on icon "Next slide" at bounding box center [637, 214] width 11 height 11
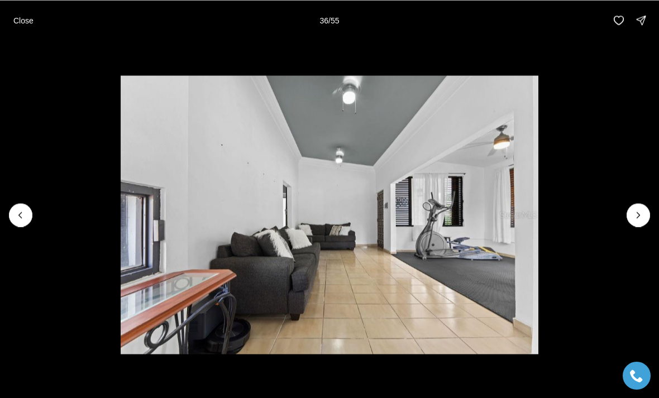
click at [642, 214] on icon "Next slide" at bounding box center [637, 214] width 11 height 11
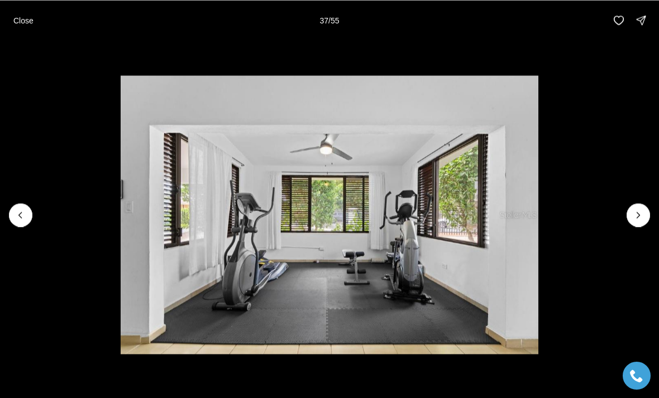
click at [18, 23] on p "Close" at bounding box center [23, 20] width 20 height 9
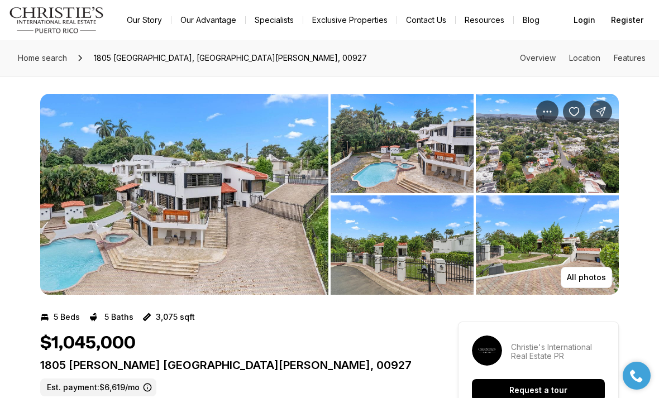
click at [578, 157] on img "View image gallery" at bounding box center [547, 143] width 143 height 99
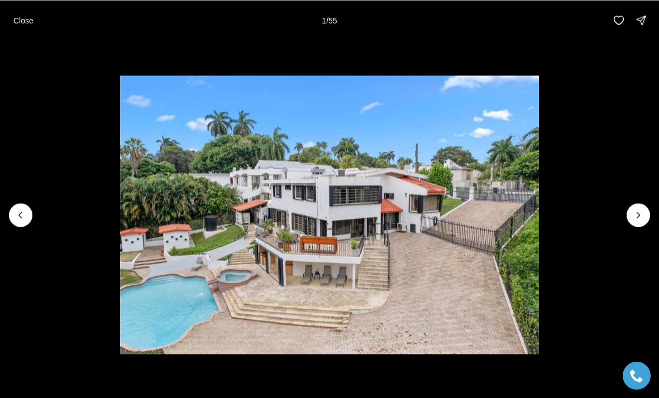
click at [538, 222] on img "1 of 55" at bounding box center [329, 214] width 418 height 278
click at [635, 218] on icon "Next slide" at bounding box center [637, 214] width 11 height 11
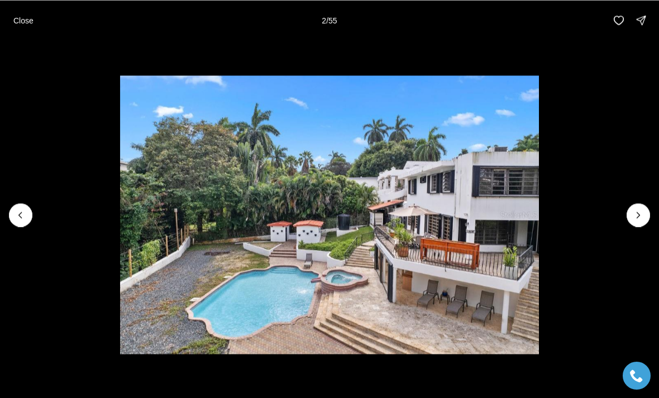
click at [631, 227] on li "2 of 55" at bounding box center [329, 214] width 659 height 349
click at [633, 213] on icon "Next slide" at bounding box center [637, 214] width 11 height 11
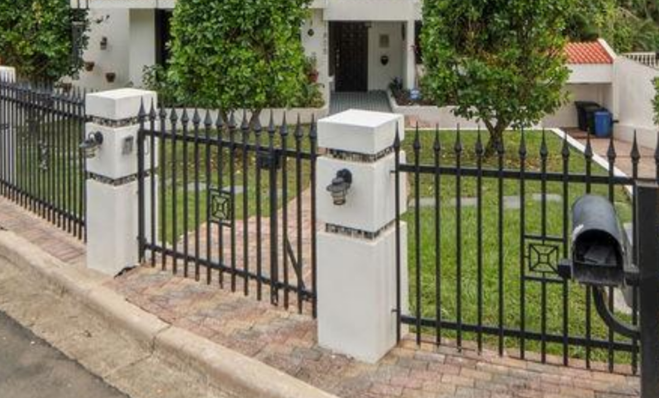
click at [121, 75] on img "4 of 55" at bounding box center [329, 214] width 417 height 278
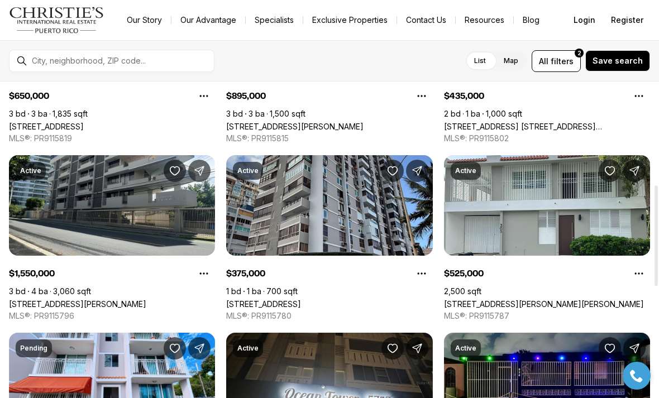
scroll to position [325, 0]
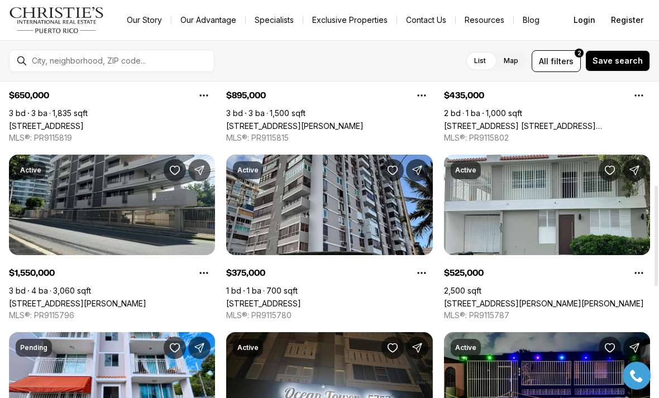
click at [573, 299] on link "[STREET_ADDRESS][PERSON_NAME][PERSON_NAME]" at bounding box center [544, 303] width 200 height 9
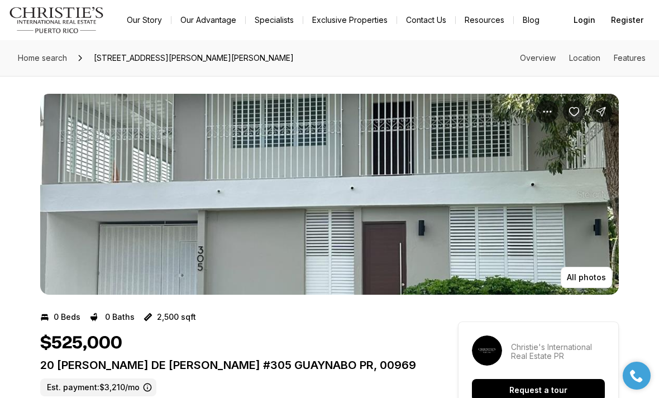
click at [588, 280] on p "All photos" at bounding box center [585, 277] width 39 height 9
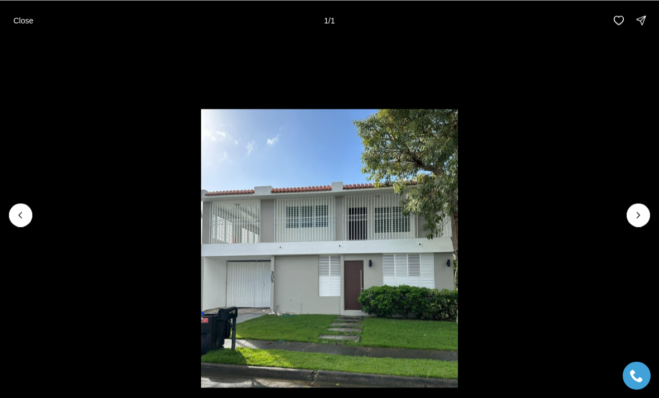
click at [636, 220] on div at bounding box center [637, 214] width 23 height 23
click at [637, 214] on div at bounding box center [637, 214] width 23 height 23
click at [625, 210] on li "1 of 1" at bounding box center [329, 214] width 659 height 349
click at [637, 214] on div at bounding box center [637, 214] width 23 height 23
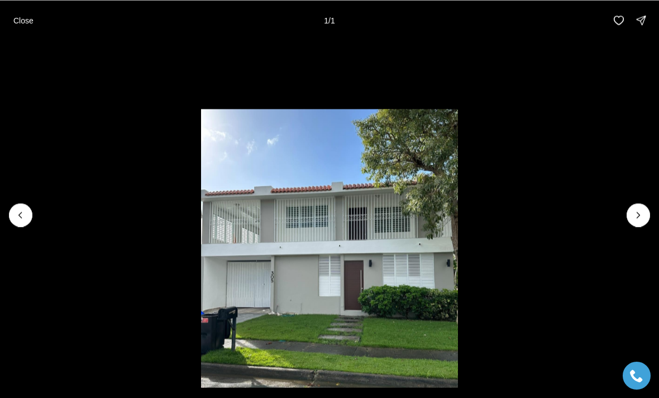
click at [22, 16] on p "Close" at bounding box center [23, 20] width 20 height 9
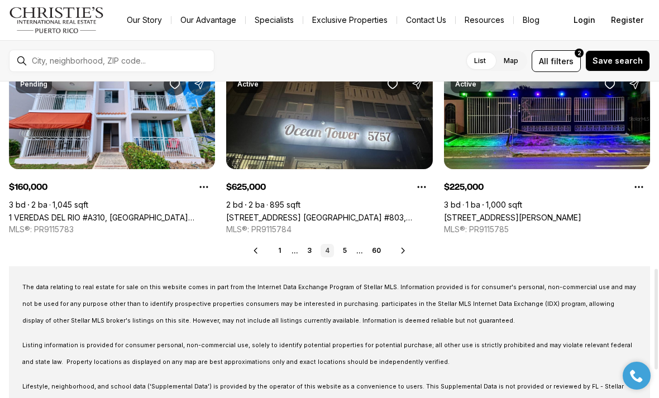
scroll to position [589, 0]
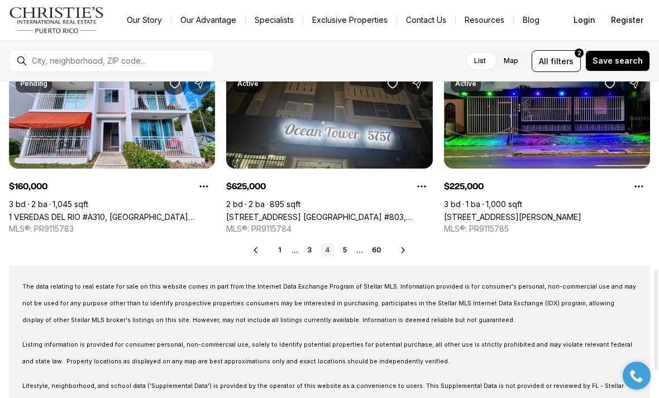
click at [404, 252] on icon at bounding box center [402, 250] width 9 height 9
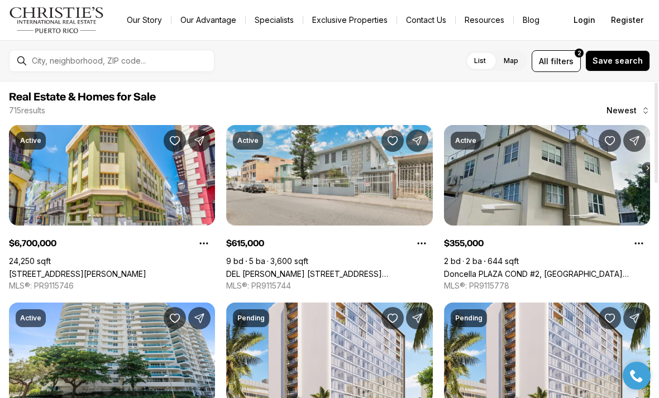
click at [563, 59] on span "filters" at bounding box center [561, 61] width 23 height 12
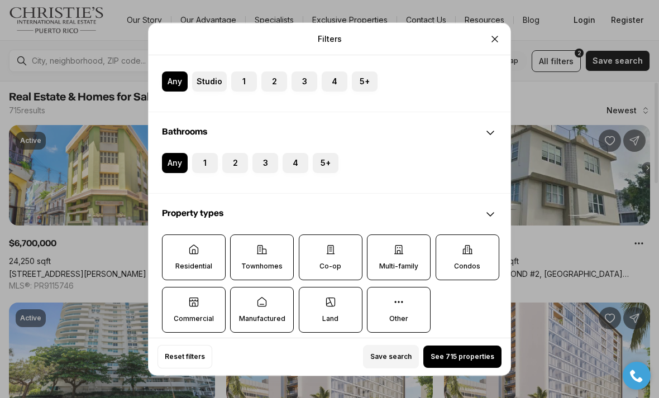
scroll to position [210, 0]
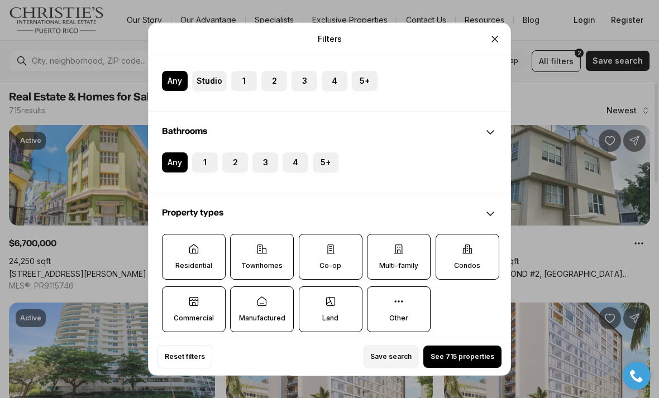
click at [260, 152] on button "3" at bounding box center [257, 157] width 11 height 11
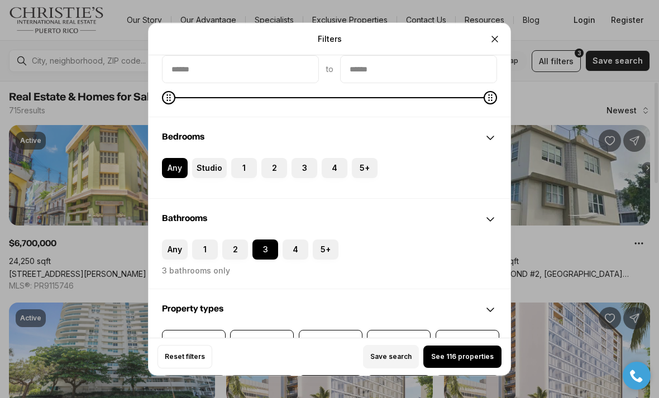
scroll to position [122, 0]
click at [298, 159] on button "3" at bounding box center [296, 164] width 11 height 11
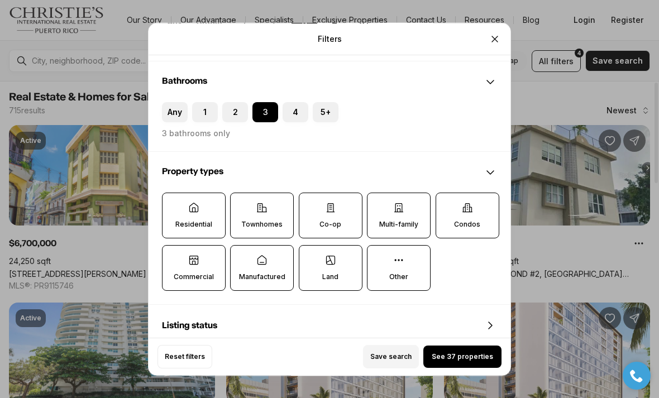
scroll to position [271, 0]
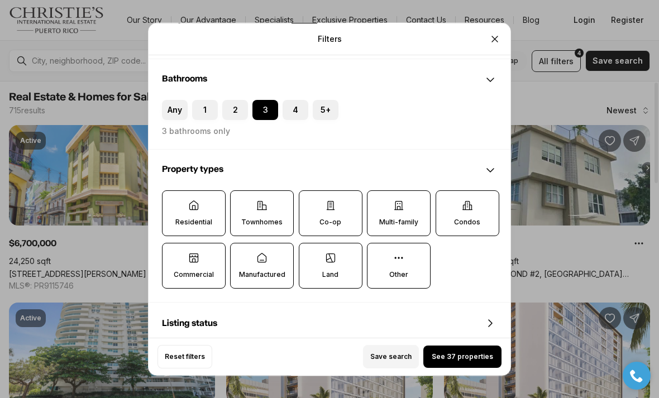
click at [196, 200] on icon at bounding box center [193, 205] width 11 height 11
click at [174, 194] on button "Residential" at bounding box center [167, 196] width 11 height 11
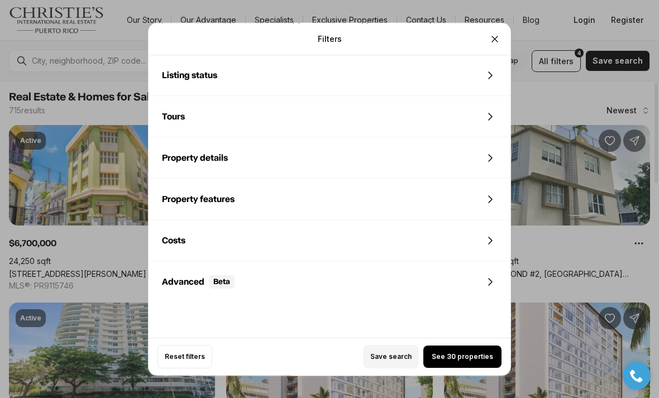
scroll to position [519, 0]
click at [467, 361] on span "See 30 properties" at bounding box center [461, 356] width 61 height 9
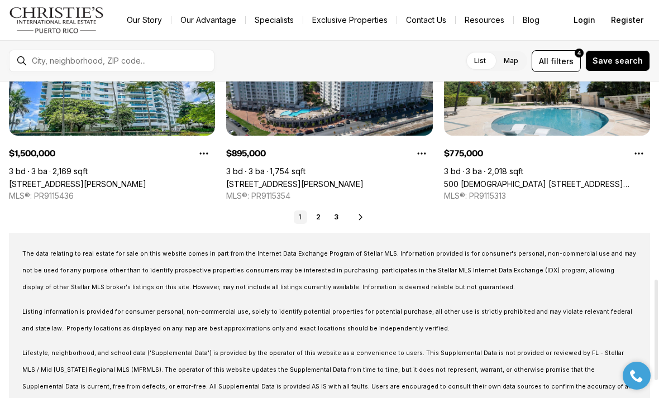
scroll to position [622, 0]
click at [363, 218] on icon at bounding box center [360, 217] width 9 height 9
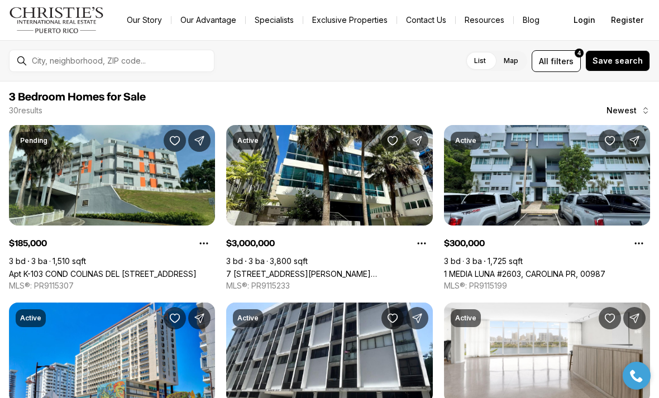
click at [561, 63] on span "filters" at bounding box center [561, 61] width 23 height 12
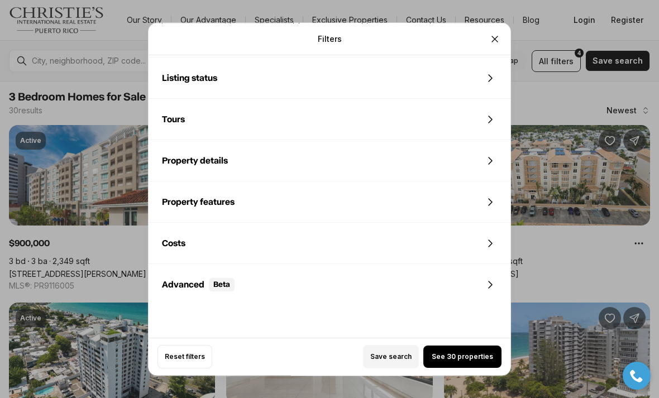
scroll to position [517, 0]
click at [493, 33] on icon "Close" at bounding box center [494, 38] width 11 height 11
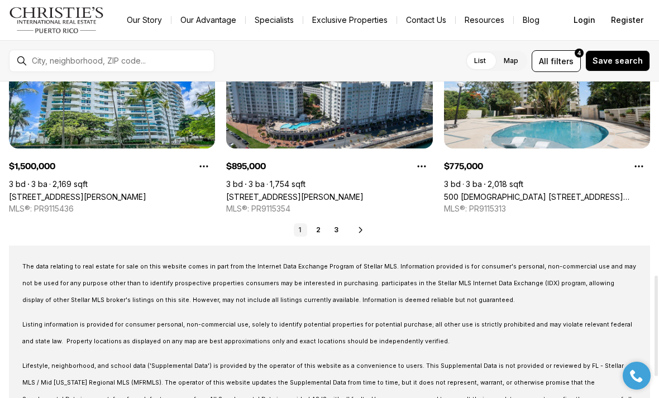
scroll to position [609, 0]
click at [319, 230] on link "2" at bounding box center [317, 229] width 13 height 13
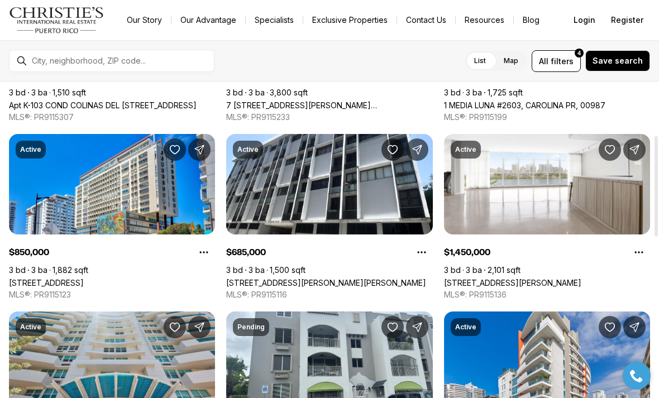
scroll to position [169, 0]
click at [541, 278] on link "[STREET_ADDRESS][PERSON_NAME]" at bounding box center [512, 282] width 137 height 9
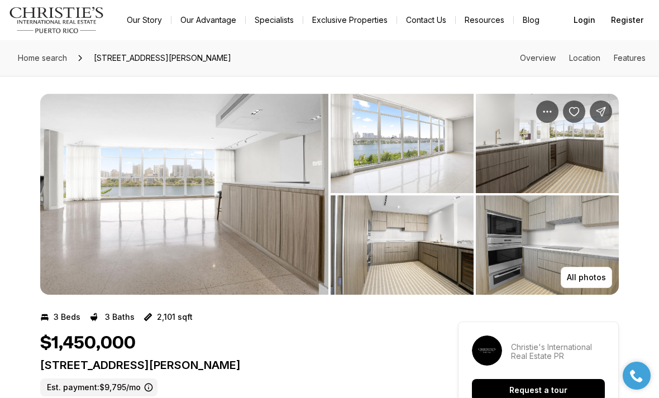
click at [230, 225] on img "View image gallery" at bounding box center [184, 194] width 288 height 201
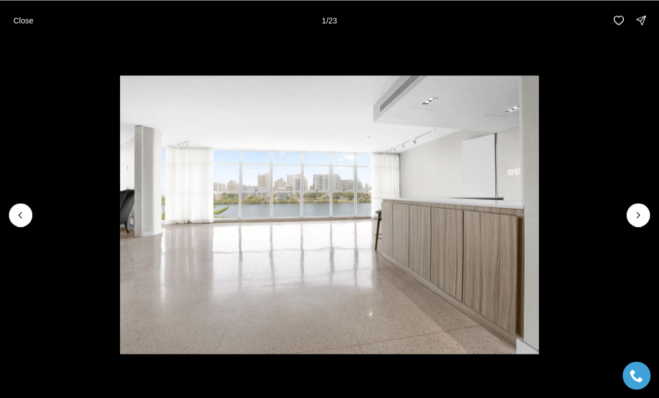
click at [634, 224] on button "Next slide" at bounding box center [637, 214] width 23 height 23
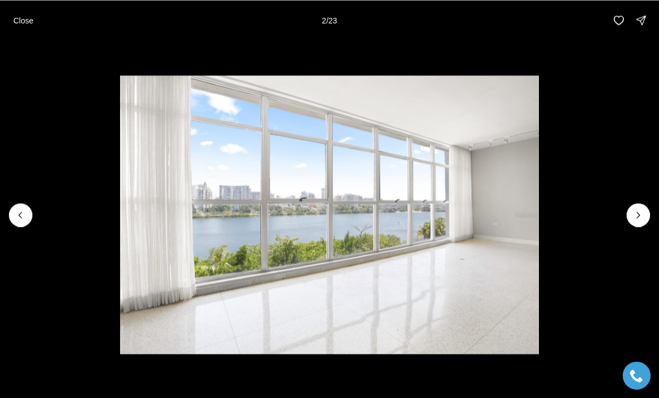
click at [636, 223] on button "Next slide" at bounding box center [637, 214] width 23 height 23
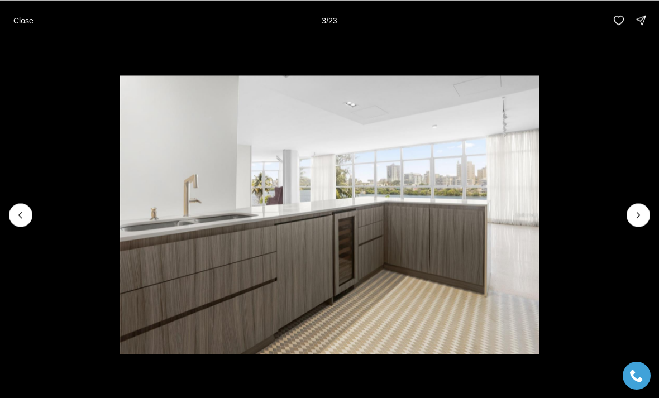
click at [640, 219] on icon "Next slide" at bounding box center [637, 214] width 11 height 11
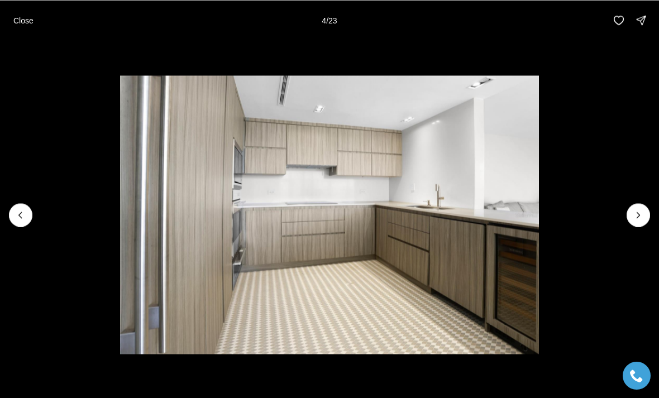
click at [628, 221] on button "Next slide" at bounding box center [637, 214] width 23 height 23
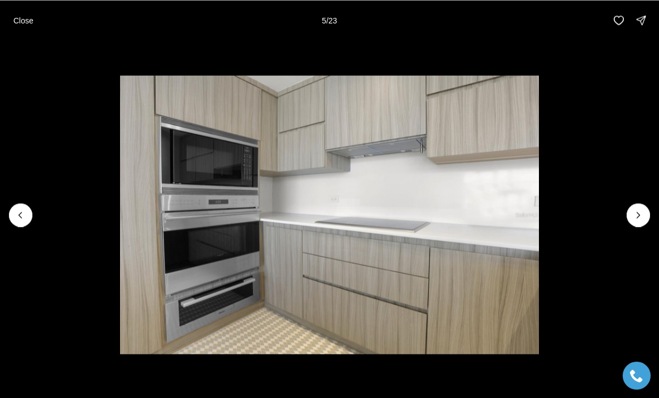
click at [538, 223] on img "5 of 23" at bounding box center [329, 214] width 418 height 278
click at [626, 217] on button "Next slide" at bounding box center [637, 214] width 23 height 23
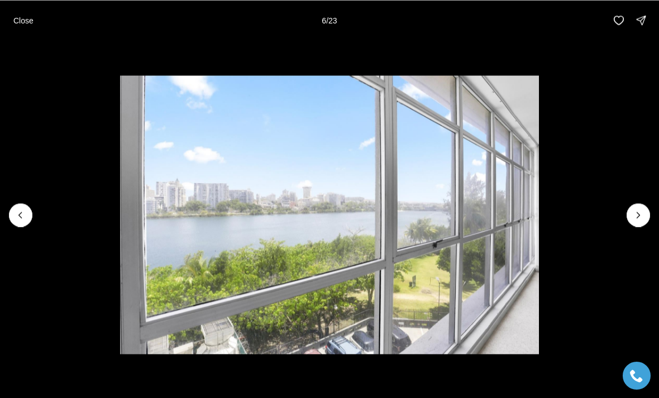
click at [633, 218] on icon "Next slide" at bounding box center [637, 214] width 11 height 11
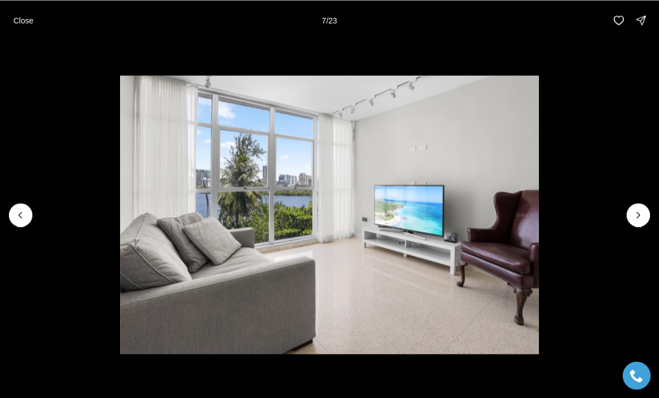
click at [633, 220] on button "Next slide" at bounding box center [637, 214] width 23 height 23
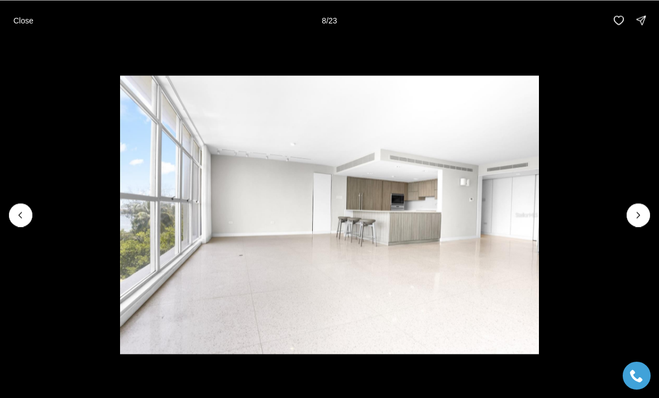
click at [633, 219] on icon "Next slide" at bounding box center [637, 214] width 11 height 11
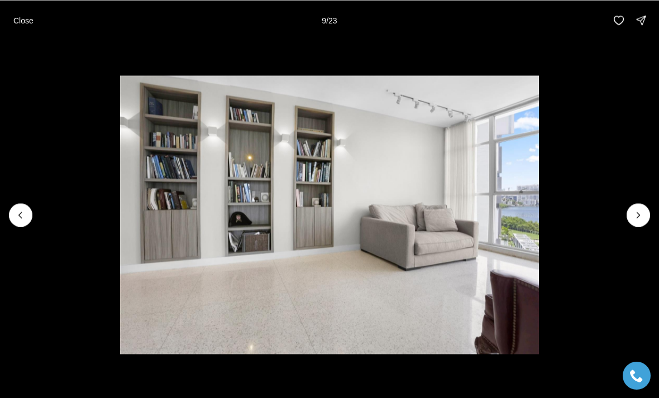
click at [636, 218] on icon "Next slide" at bounding box center [637, 214] width 11 height 11
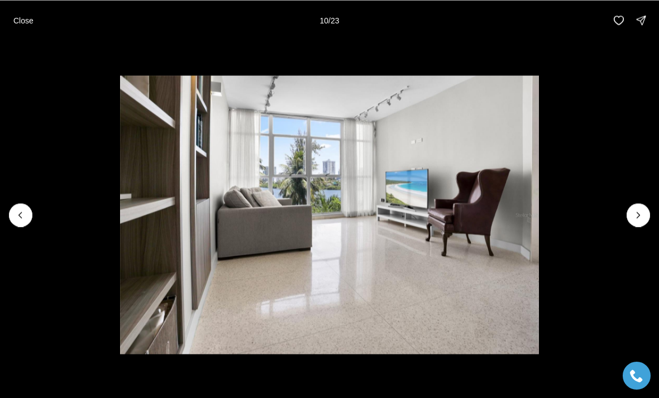
click at [635, 219] on icon "Next slide" at bounding box center [637, 214] width 11 height 11
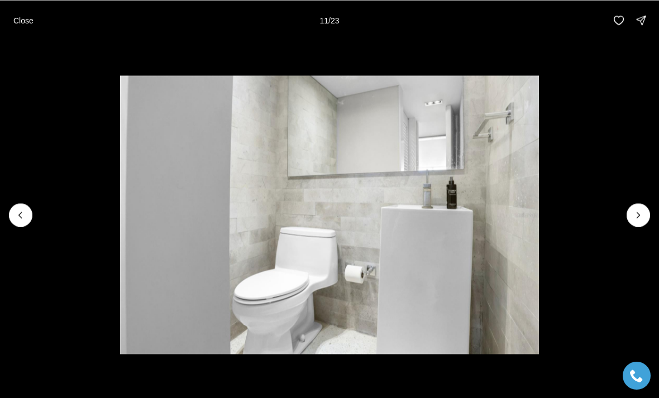
click at [634, 219] on icon "Next slide" at bounding box center [637, 214] width 11 height 11
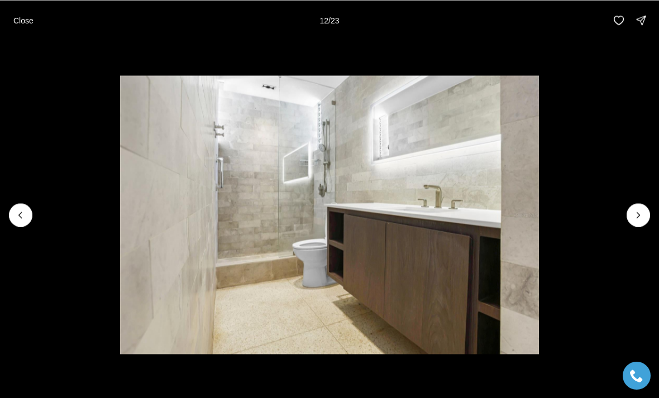
click at [638, 217] on icon "Next slide" at bounding box center [637, 214] width 11 height 11
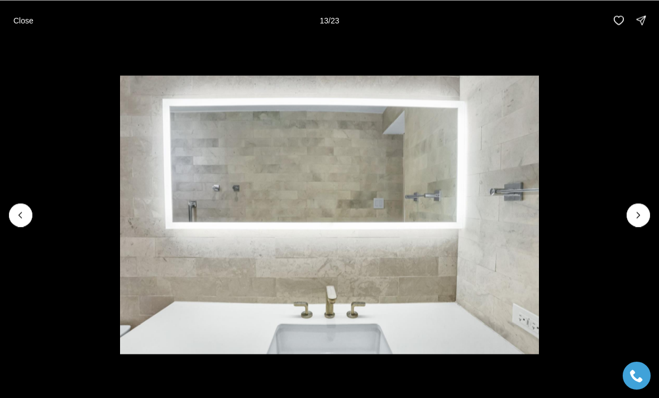
click at [636, 218] on icon "Next slide" at bounding box center [637, 214] width 11 height 11
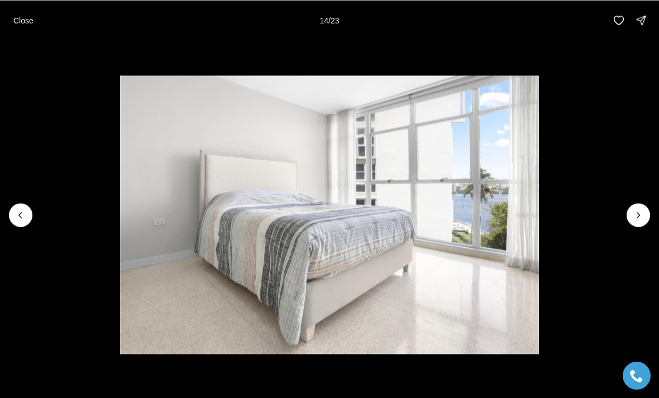
click at [636, 217] on icon "Next slide" at bounding box center [637, 214] width 11 height 11
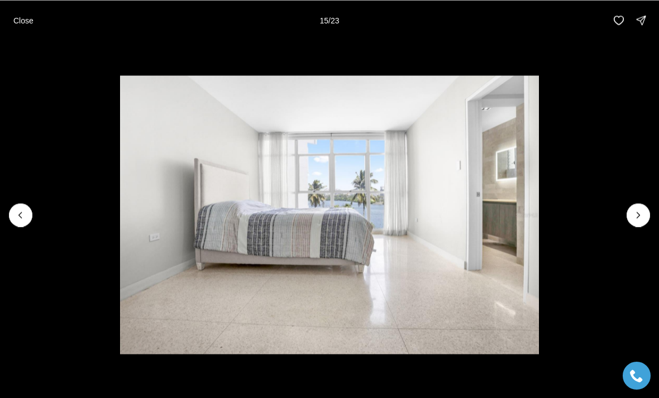
click at [640, 217] on icon "Next slide" at bounding box center [637, 214] width 11 height 11
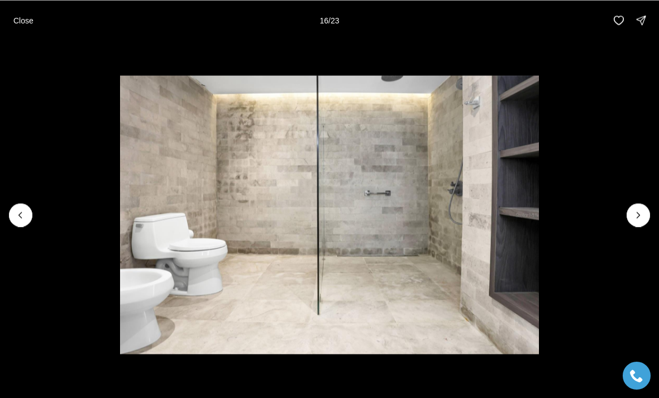
click at [637, 218] on icon "Next slide" at bounding box center [637, 214] width 11 height 11
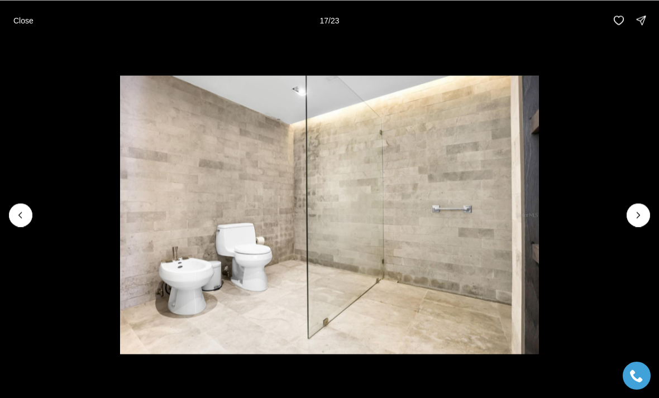
click at [634, 218] on icon "Next slide" at bounding box center [637, 214] width 11 height 11
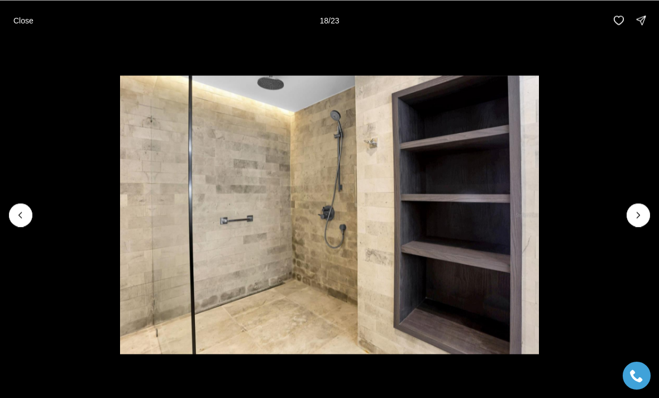
click at [638, 215] on icon "Next slide" at bounding box center [637, 214] width 11 height 11
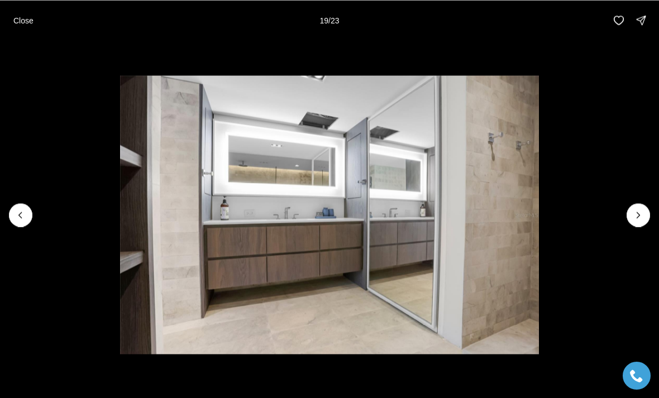
click at [637, 214] on icon "Next slide" at bounding box center [637, 214] width 11 height 11
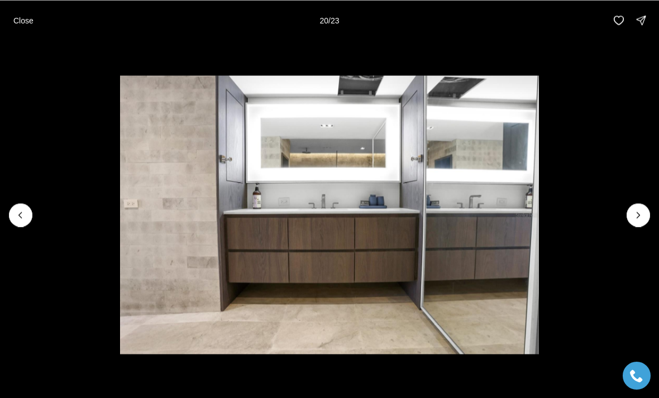
click at [633, 220] on icon "Next slide" at bounding box center [637, 214] width 11 height 11
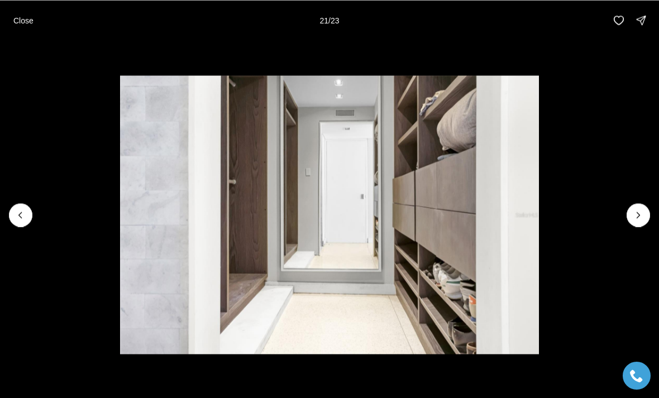
click at [631, 220] on button "Next slide" at bounding box center [637, 214] width 23 height 23
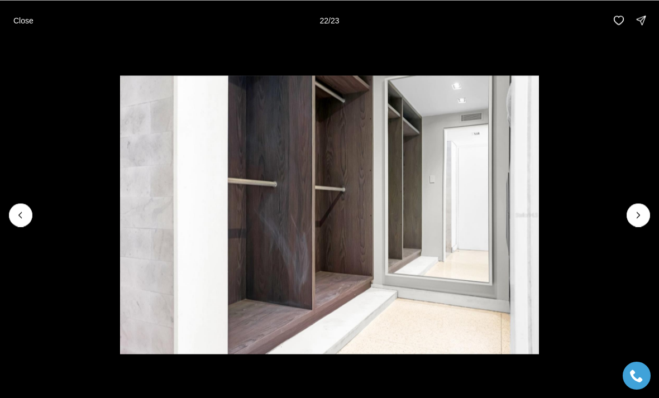
click at [634, 219] on icon "Next slide" at bounding box center [637, 214] width 11 height 11
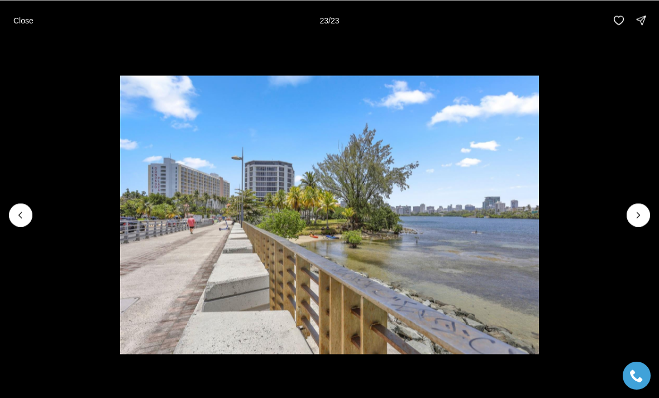
click at [633, 220] on div at bounding box center [637, 214] width 23 height 23
click at [638, 215] on div at bounding box center [637, 214] width 23 height 23
click at [27, 10] on button "Close" at bounding box center [23, 20] width 33 height 22
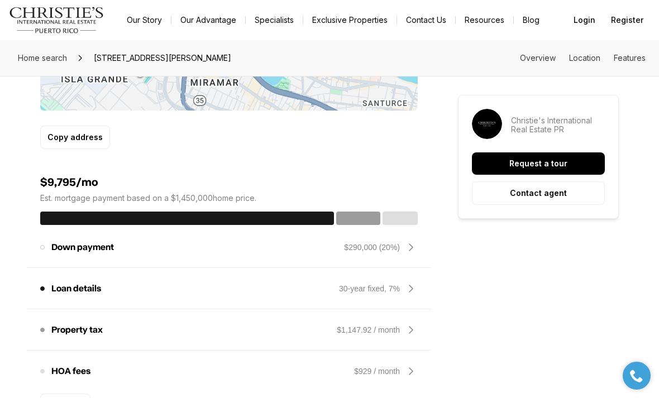
scroll to position [817, 0]
